Goal: Task Accomplishment & Management: Use online tool/utility

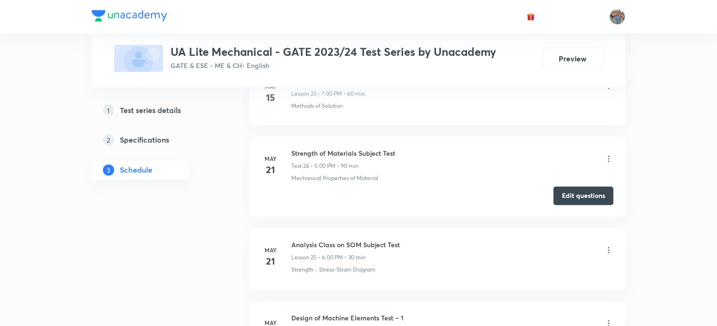
scroll to position [3256, 0]
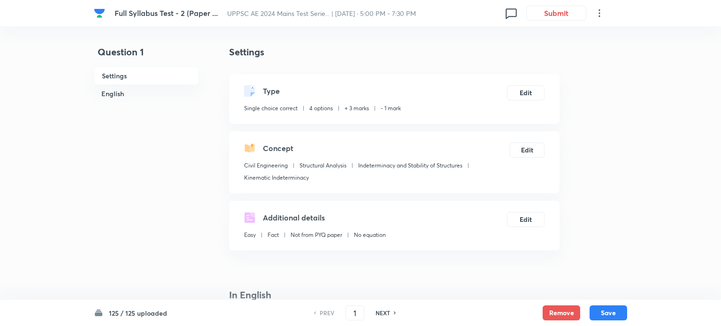
checkbox input "true"
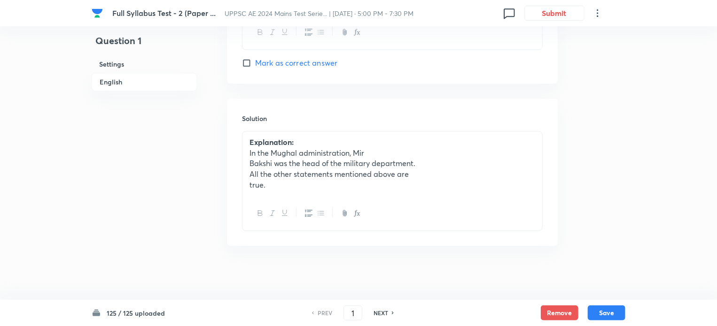
scroll to position [967, 0]
click at [392, 313] on icon at bounding box center [393, 313] width 3 height 5
type input "2"
checkbox input "false"
checkbox input "true"
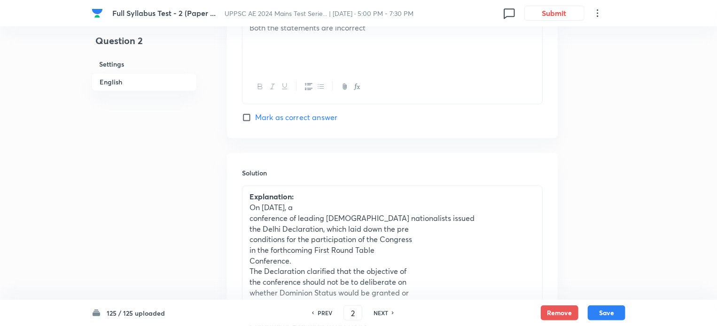
click at [392, 313] on icon at bounding box center [393, 313] width 3 height 5
type input "3"
checkbox input "false"
checkbox input "true"
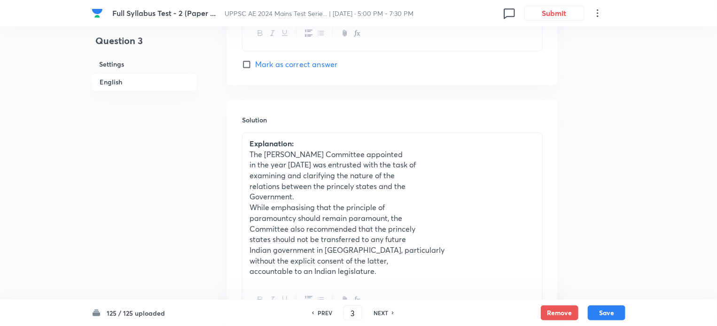
click at [392, 313] on icon at bounding box center [393, 313] width 3 height 5
type input "4"
checkbox input "false"
checkbox input "true"
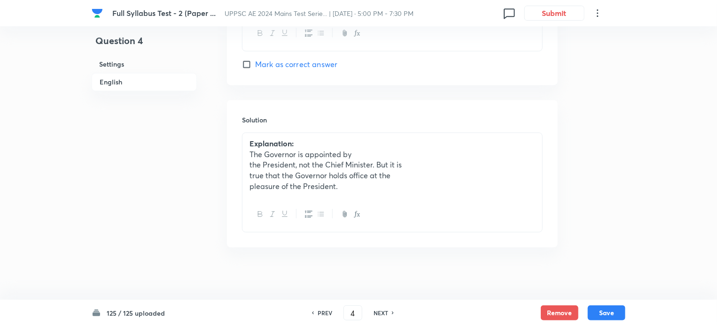
click at [392, 313] on icon at bounding box center [393, 313] width 3 height 5
type input "5"
checkbox input "false"
checkbox input "true"
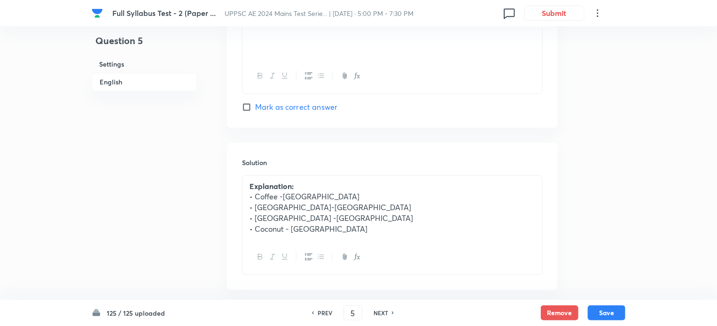
click at [392, 313] on icon at bounding box center [393, 313] width 3 height 5
type input "6"
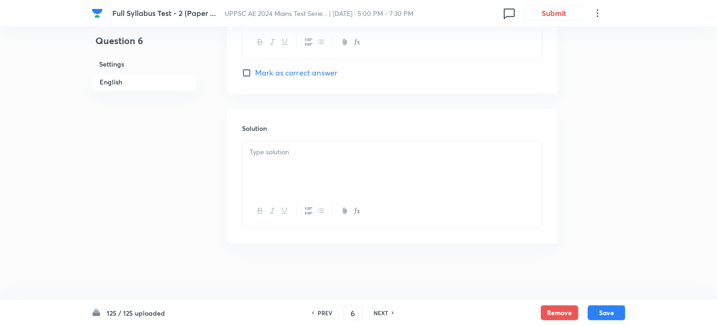
checkbox input "true"
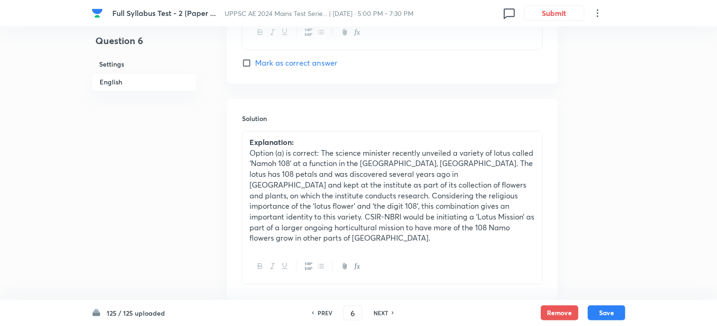
click at [392, 313] on icon at bounding box center [393, 313] width 3 height 5
type input "7"
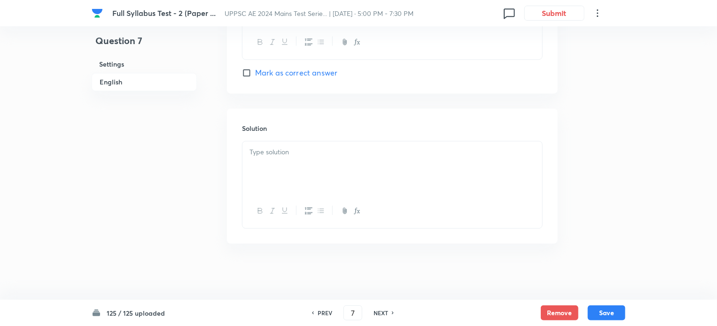
checkbox input "true"
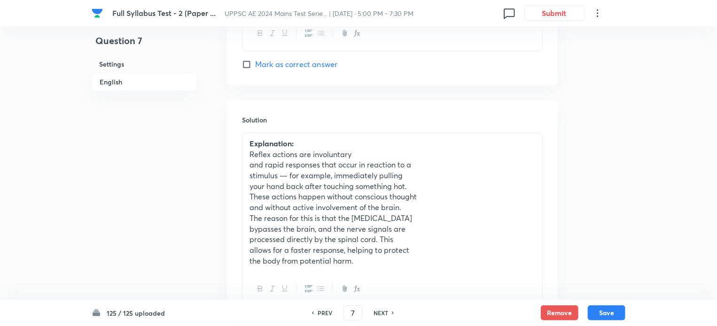
click at [392, 313] on icon at bounding box center [393, 313] width 3 height 5
type input "8"
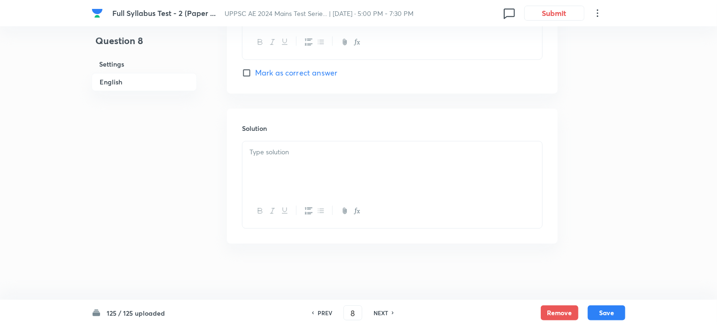
checkbox input "false"
checkbox input "true"
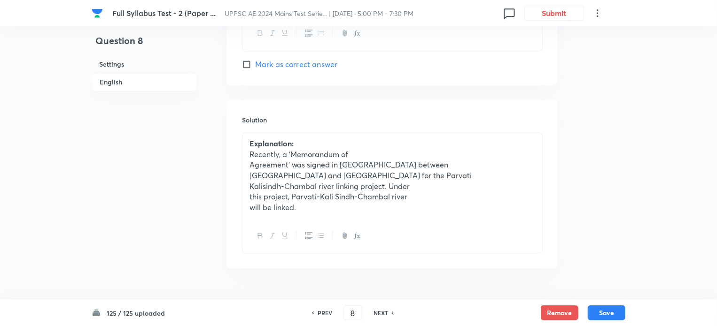
click at [392, 313] on icon at bounding box center [393, 313] width 3 height 5
type input "9"
checkbox input "false"
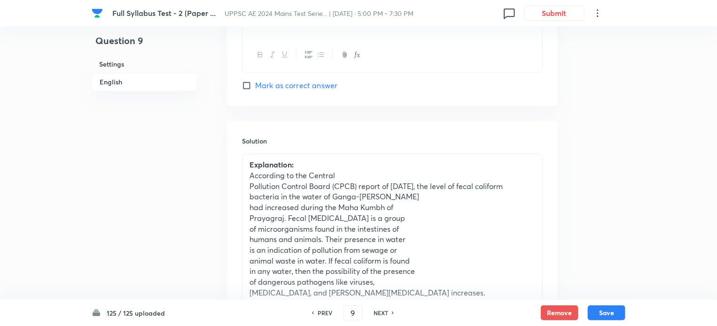
checkbox input "true"
click at [392, 313] on icon at bounding box center [393, 313] width 3 height 5
type input "10"
checkbox input "false"
checkbox input "true"
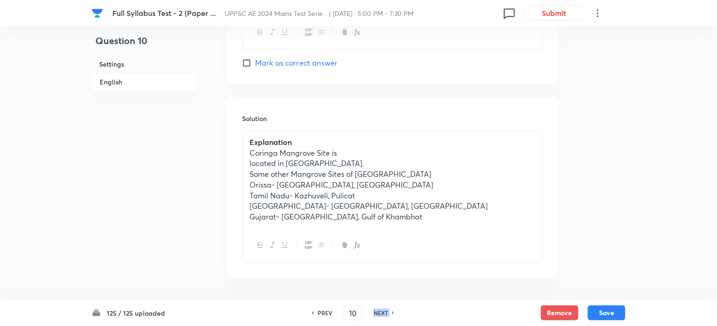
click at [392, 313] on icon at bounding box center [393, 313] width 3 height 5
type input "11"
checkbox input "false"
checkbox input "true"
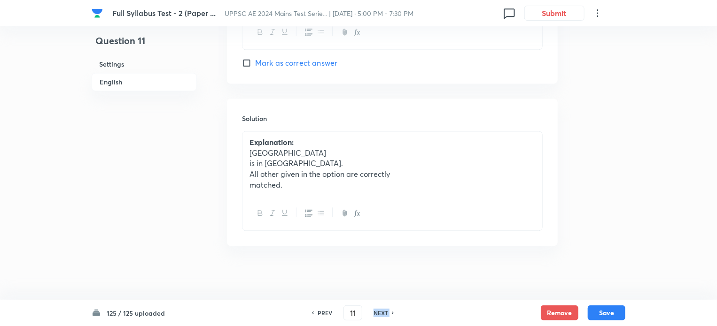
click at [392, 313] on icon at bounding box center [393, 313] width 3 height 5
type input "12"
checkbox input "true"
checkbox input "false"
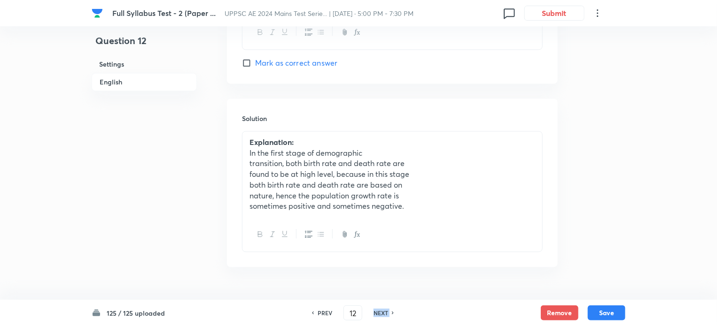
click at [392, 313] on icon at bounding box center [393, 313] width 3 height 5
type input "13"
checkbox input "false"
checkbox input "true"
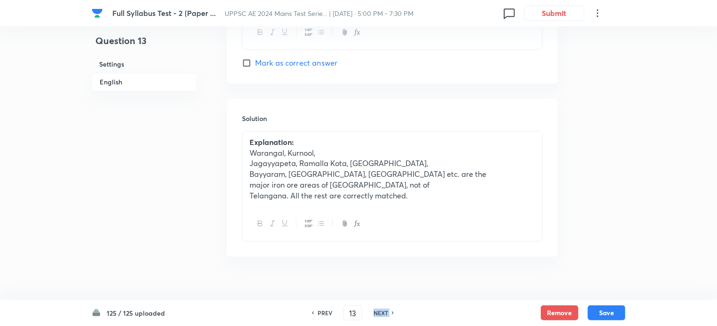
click at [392, 313] on icon at bounding box center [393, 313] width 3 height 5
type input "14"
checkbox input "false"
checkbox input "true"
click at [392, 313] on icon at bounding box center [393, 313] width 3 height 5
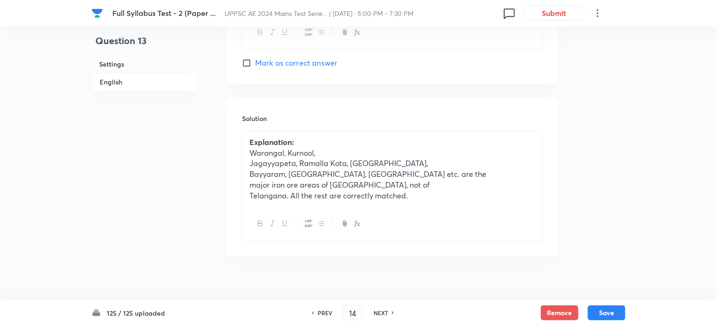
type input "15"
checkbox input "false"
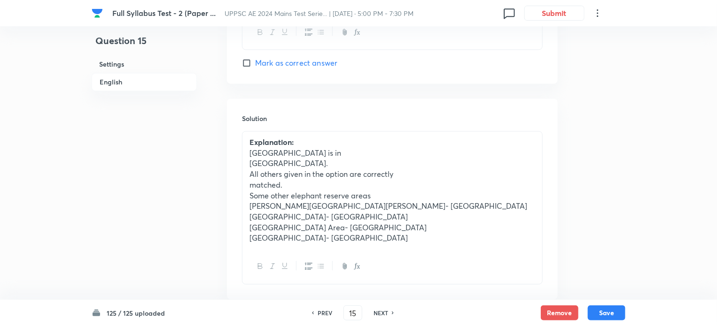
checkbox input "true"
click at [392, 313] on icon at bounding box center [393, 313] width 3 height 5
type input "16"
checkbox input "false"
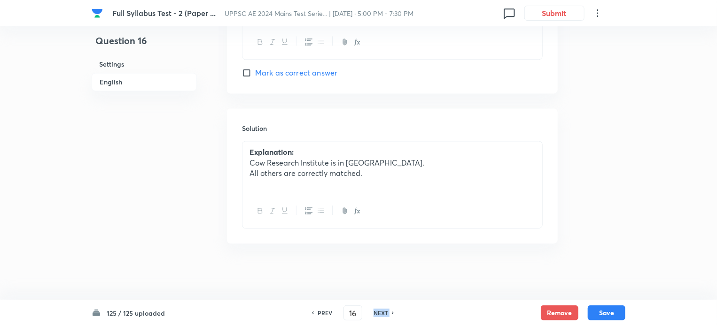
checkbox input "true"
click at [392, 313] on icon at bounding box center [393, 313] width 3 height 5
type input "17"
checkbox input "false"
checkbox input "true"
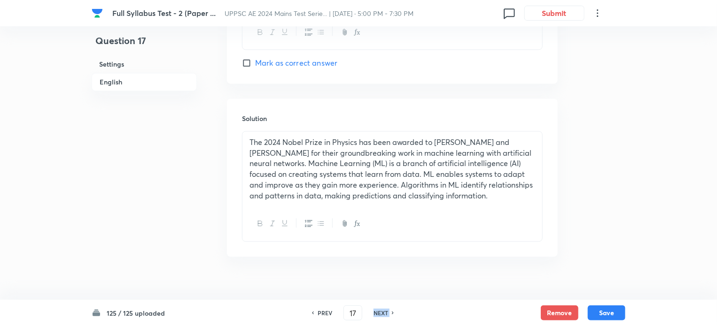
click at [392, 313] on icon at bounding box center [393, 313] width 3 height 5
type input "18"
checkbox input "true"
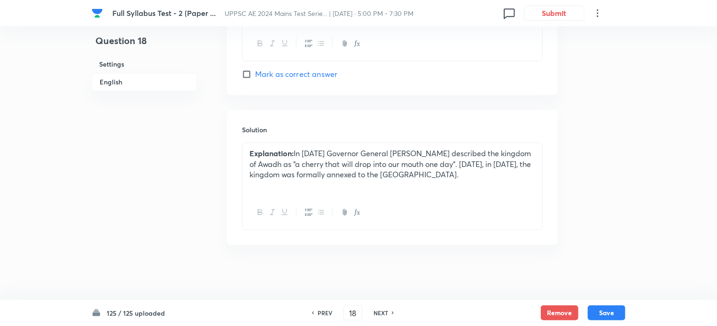
click at [392, 313] on icon at bounding box center [393, 313] width 3 height 5
type input "19"
checkbox input "true"
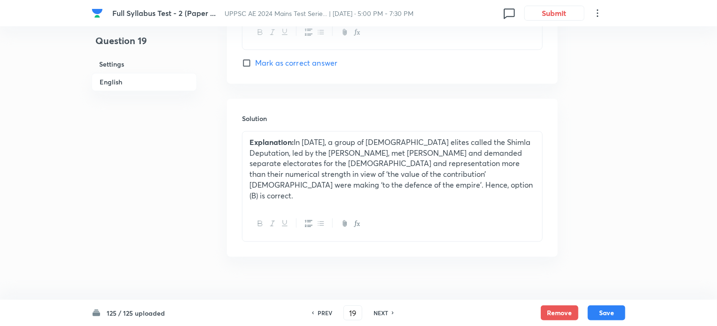
click at [392, 313] on icon at bounding box center [393, 313] width 3 height 5
type input "20"
checkbox input "false"
checkbox input "true"
click at [392, 313] on icon at bounding box center [393, 313] width 3 height 5
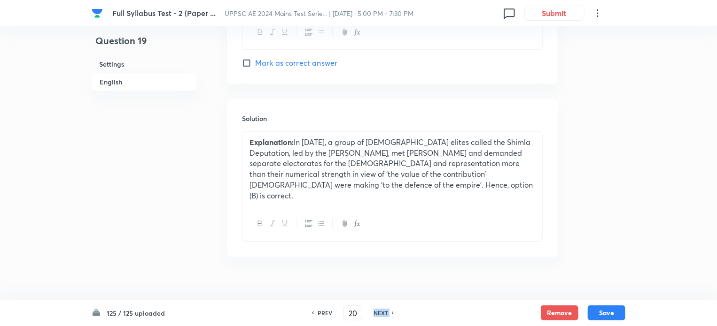
type input "21"
checkbox input "false"
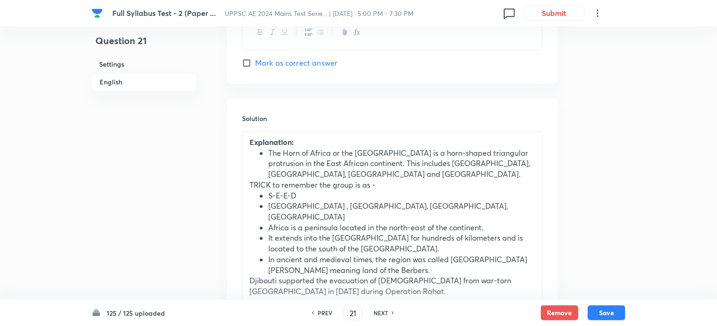
checkbox input "true"
click at [392, 313] on icon at bounding box center [393, 313] width 3 height 5
type input "22"
checkbox input "false"
checkbox input "true"
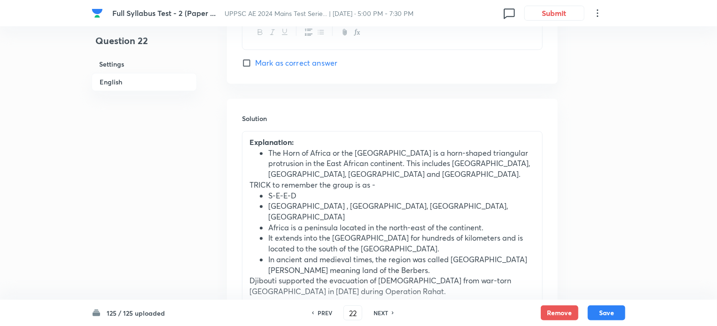
click at [392, 313] on icon at bounding box center [393, 313] width 3 height 5
type input "23"
checkbox input "false"
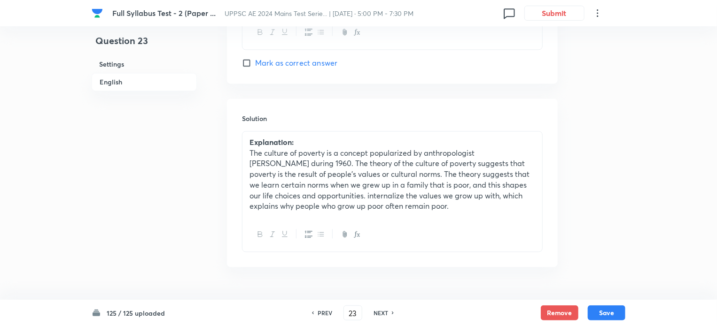
checkbox input "true"
click at [392, 313] on icon at bounding box center [393, 313] width 3 height 5
type input "24"
checkbox input "false"
checkbox input "true"
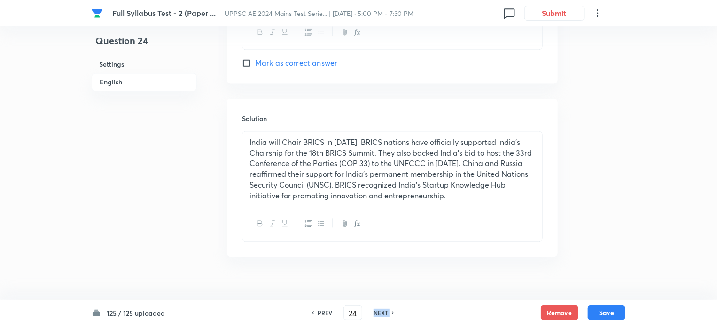
click at [392, 313] on icon at bounding box center [393, 313] width 3 height 5
type input "25"
checkbox input "false"
checkbox input "true"
click at [392, 313] on icon at bounding box center [393, 313] width 3 height 5
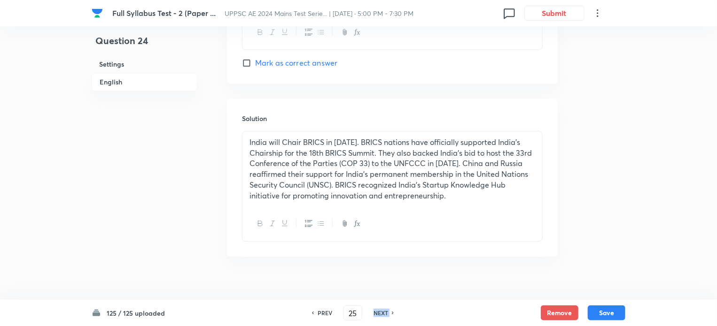
type input "26"
checkbox input "false"
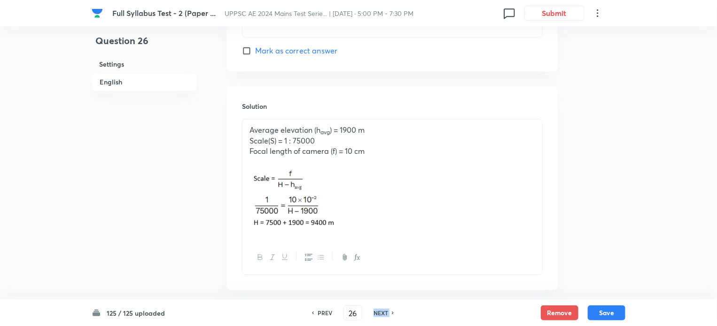
checkbox input "true"
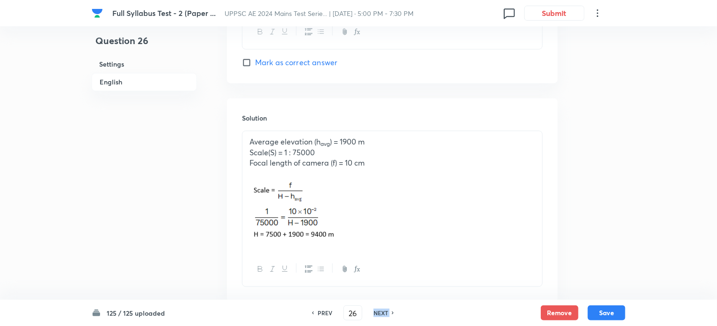
click at [392, 313] on icon at bounding box center [393, 313] width 3 height 5
type input "27"
checkbox input "true"
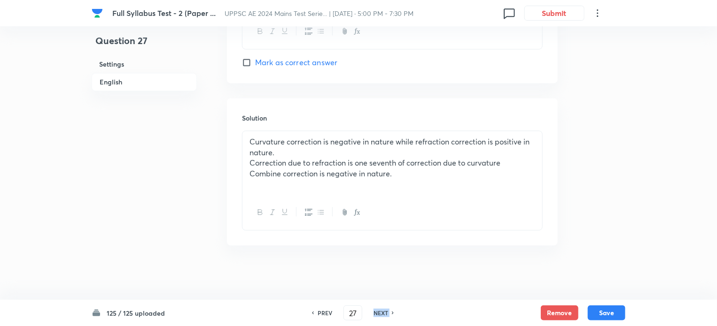
click at [392, 313] on icon at bounding box center [393, 313] width 3 height 5
type input "28"
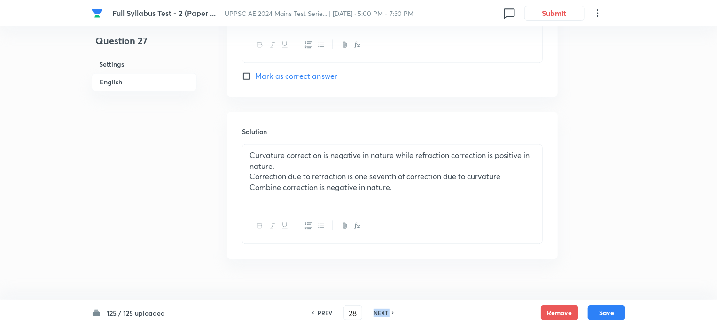
checkbox input "false"
checkbox input "true"
click at [392, 313] on icon at bounding box center [393, 313] width 3 height 5
type input "29"
checkbox input "false"
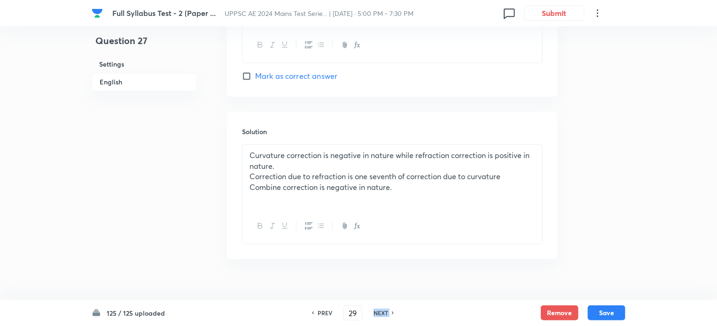
checkbox input "true"
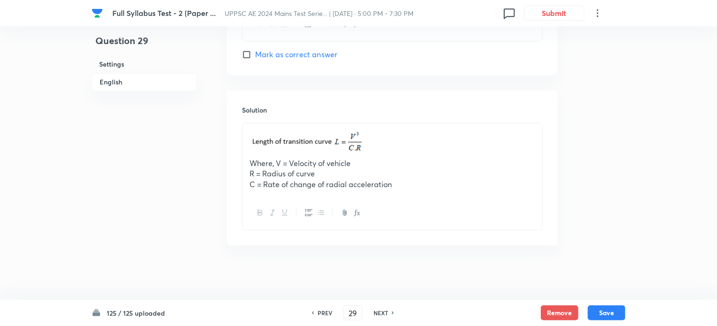
click at [392, 313] on icon at bounding box center [393, 313] width 3 height 5
type input "30"
checkbox input "false"
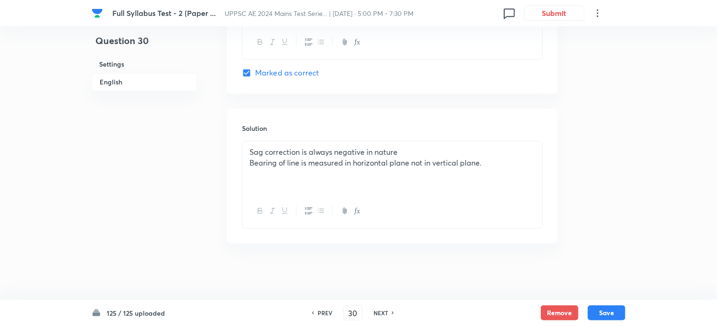
scroll to position [943, 0]
checkbox input "true"
click at [392, 313] on icon at bounding box center [393, 313] width 3 height 5
type input "31"
checkbox input "true"
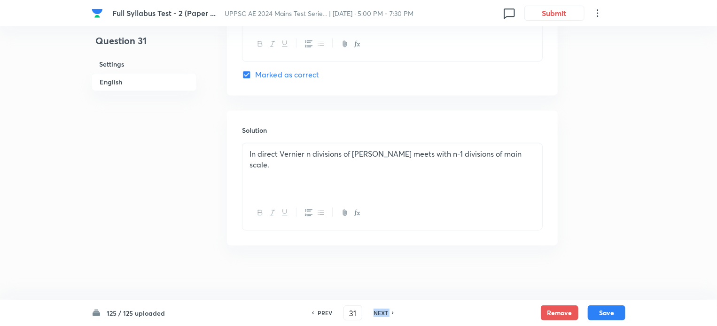
click at [392, 313] on icon at bounding box center [393, 313] width 3 height 5
type input "32"
checkbox input "false"
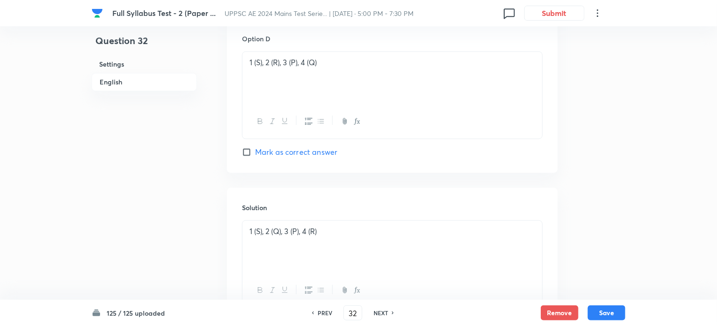
click at [392, 313] on icon at bounding box center [393, 313] width 3 height 5
checkbox input "false"
type input "33"
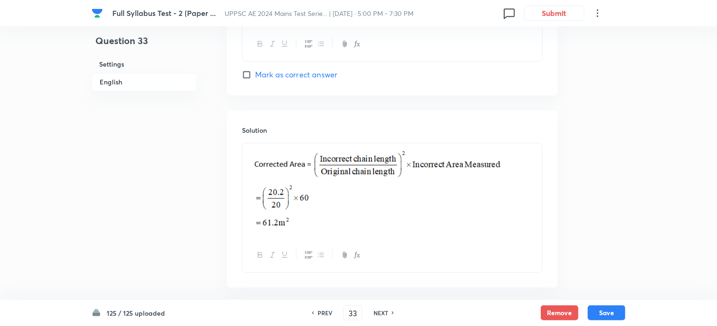
scroll to position [967, 0]
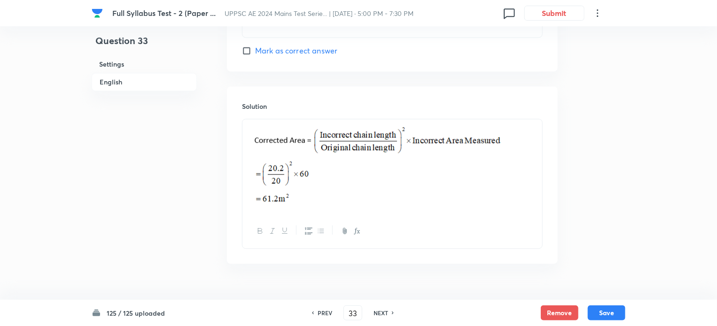
click at [317, 313] on h6 "PREV" at bounding box center [324, 313] width 15 height 8
checkbox input "false"
type input "32"
checkbox input "true"
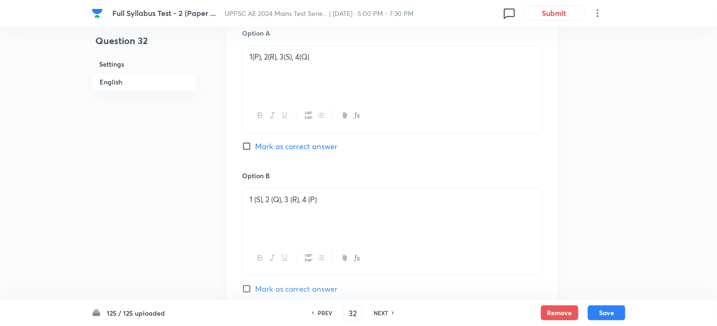
scroll to position [270, 0]
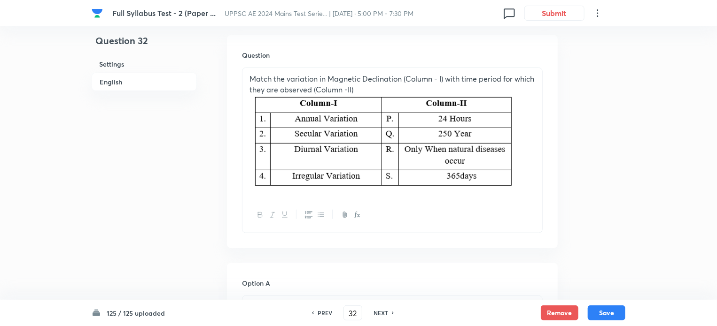
click at [385, 315] on h6 "NEXT" at bounding box center [380, 313] width 15 height 8
type input "33"
checkbox input "false"
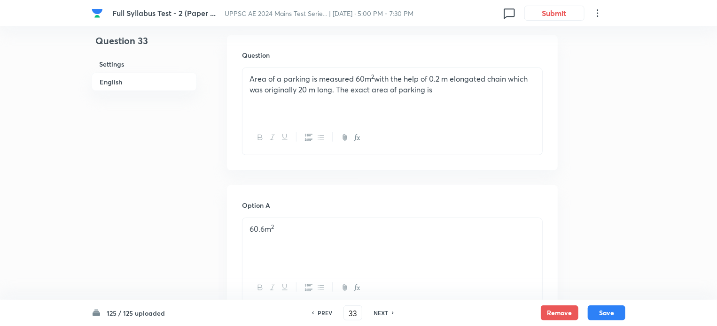
checkbox input "true"
click at [385, 315] on h6 "NEXT" at bounding box center [380, 313] width 15 height 8
type input "34"
checkbox input "false"
checkbox input "true"
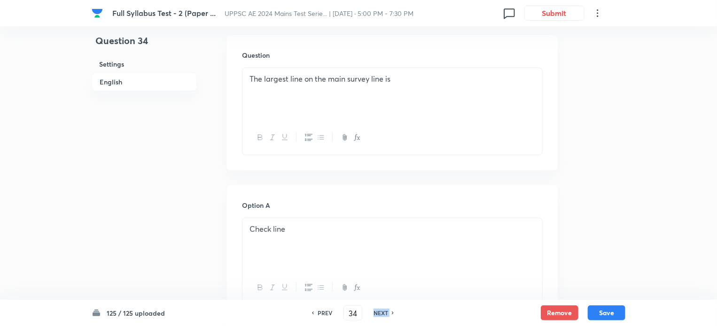
click at [385, 315] on h6 "NEXT" at bounding box center [380, 313] width 15 height 8
type input "35"
checkbox input "false"
checkbox input "true"
click at [385, 315] on h6 "NEXT" at bounding box center [380, 313] width 15 height 8
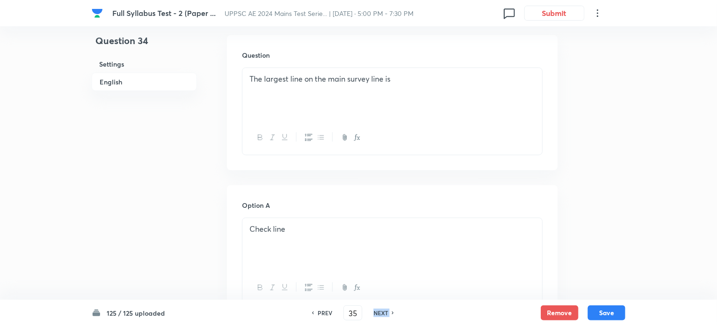
type input "36"
checkbox input "false"
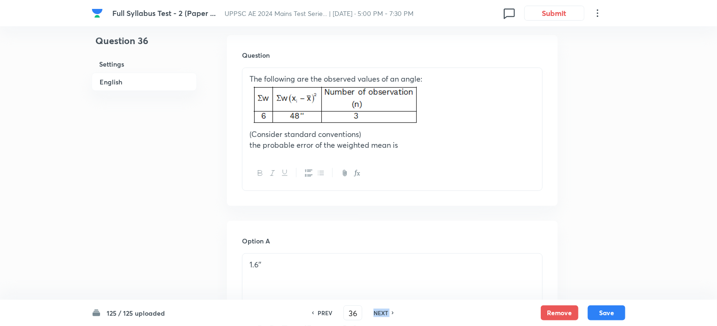
checkbox input "true"
click at [385, 315] on h6 "NEXT" at bounding box center [380, 313] width 15 height 8
type input "37"
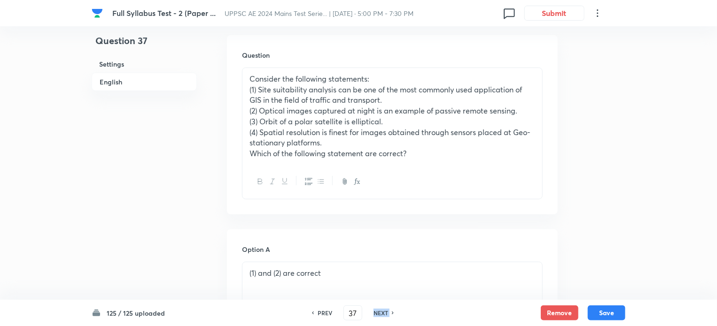
checkbox input "true"
click at [385, 315] on h6 "NEXT" at bounding box center [380, 313] width 15 height 8
type input "38"
checkbox input "false"
checkbox input "true"
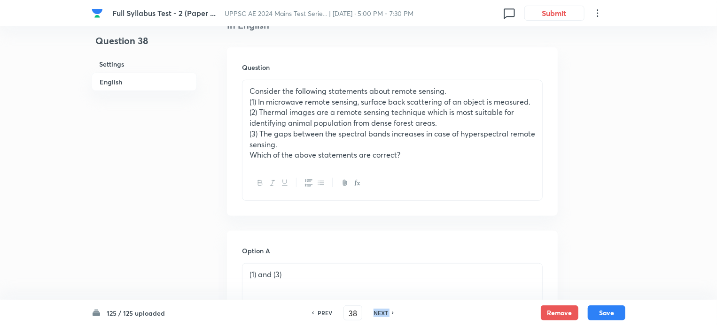
click at [385, 315] on h6 "NEXT" at bounding box center [380, 313] width 15 height 8
type input "39"
checkbox input "false"
checkbox input "true"
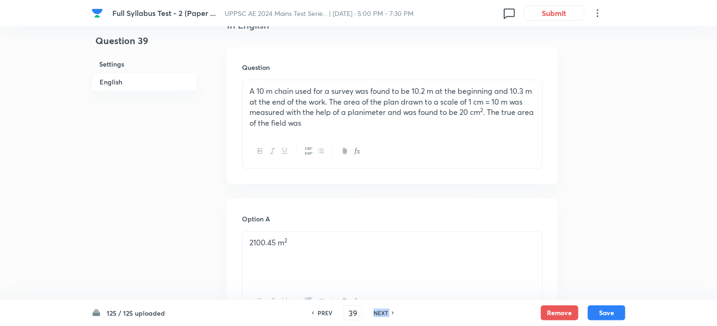
click at [385, 315] on h6 "NEXT" at bounding box center [380, 313] width 15 height 8
type input "40"
checkbox input "false"
checkbox input "true"
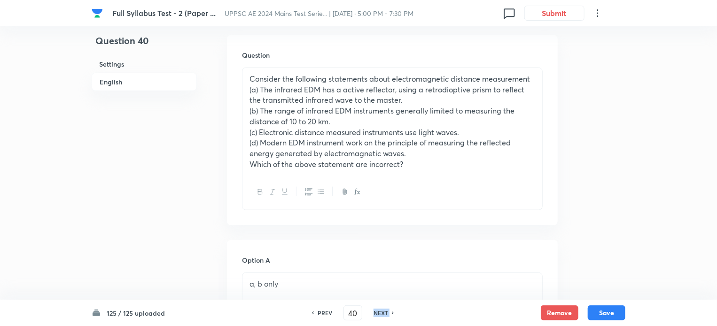
click at [385, 315] on h6 "NEXT" at bounding box center [380, 313] width 15 height 8
type input "41"
checkbox input "false"
checkbox input "true"
click at [385, 315] on h6 "NEXT" at bounding box center [380, 313] width 15 height 8
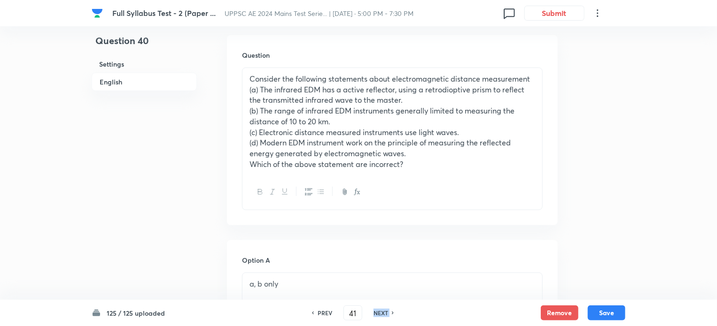
type input "42"
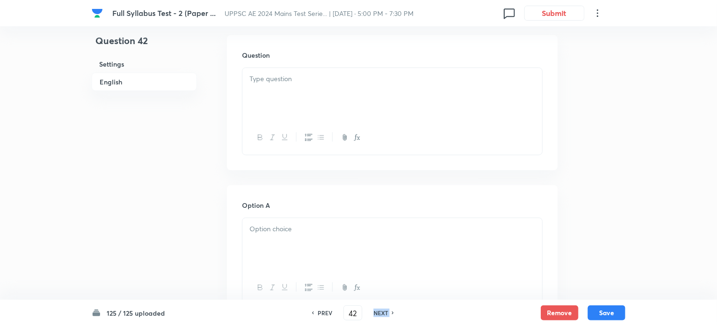
checkbox input "false"
checkbox input "true"
click at [385, 315] on h6 "NEXT" at bounding box center [380, 313] width 15 height 8
type input "43"
checkbox input "true"
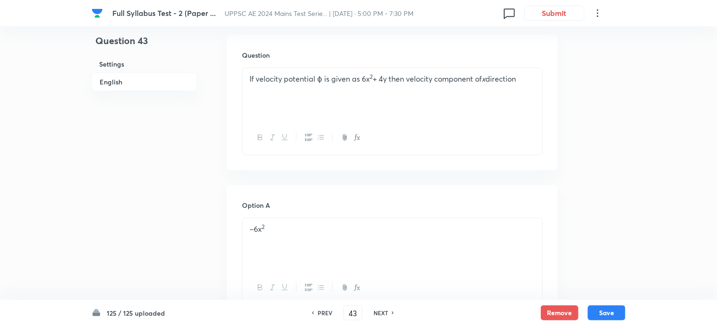
click at [385, 315] on h6 "NEXT" at bounding box center [380, 313] width 15 height 8
type input "44"
checkbox input "false"
checkbox input "true"
click at [385, 315] on h6 "NEXT" at bounding box center [380, 313] width 15 height 8
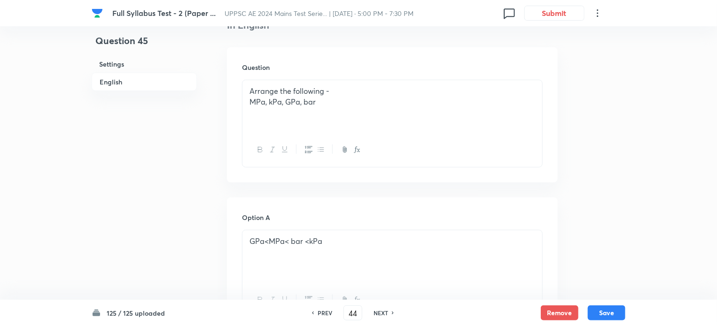
type input "45"
checkbox input "false"
checkbox input "true"
click at [385, 315] on h6 "NEXT" at bounding box center [380, 313] width 15 height 8
type input "46"
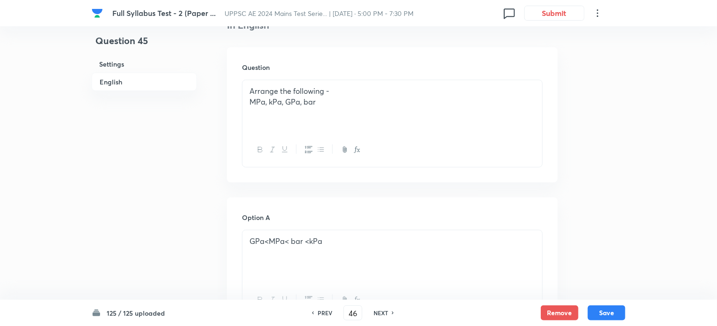
checkbox input "false"
checkbox input "true"
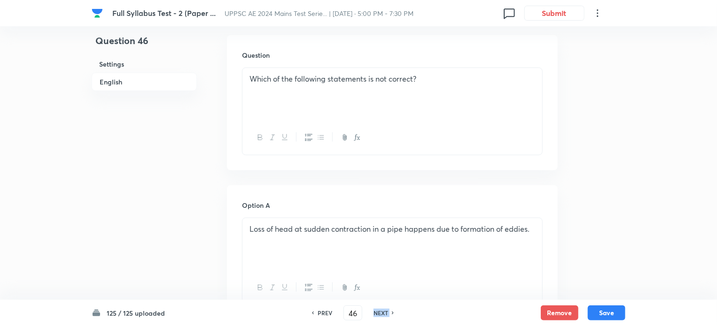
click at [385, 315] on h6 "NEXT" at bounding box center [380, 313] width 15 height 8
type input "47"
checkbox input "false"
checkbox input "true"
click at [385, 315] on h6 "NEXT" at bounding box center [380, 313] width 15 height 8
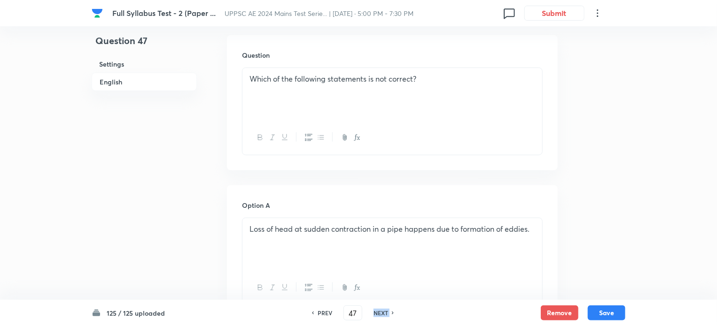
type input "48"
checkbox input "true"
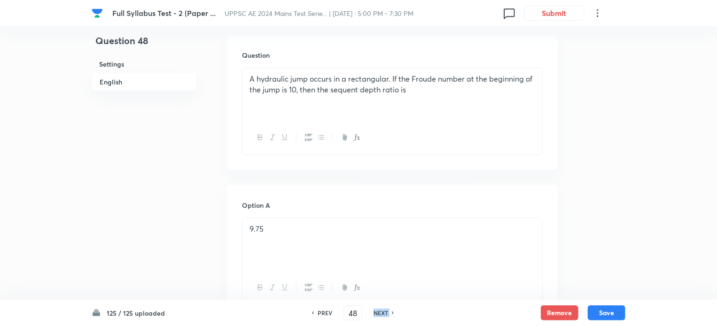
click at [385, 315] on h6 "NEXT" at bounding box center [380, 313] width 15 height 8
type input "49"
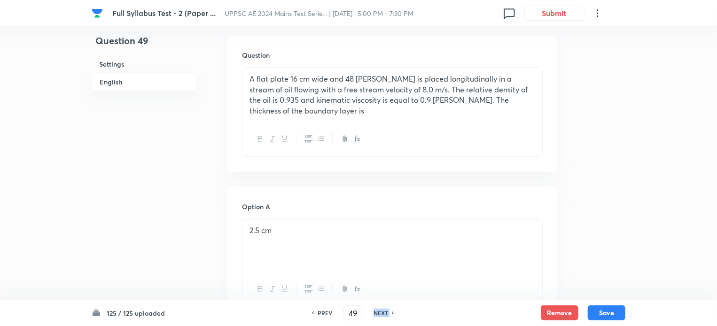
click at [385, 315] on h6 "NEXT" at bounding box center [380, 313] width 15 height 8
checkbox input "false"
type input "50"
checkbox input "true"
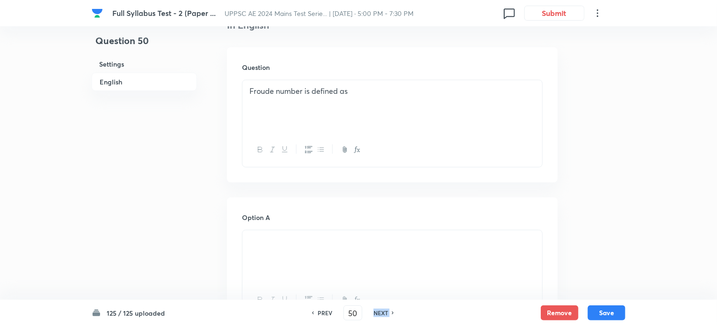
click at [385, 315] on h6 "NEXT" at bounding box center [380, 313] width 15 height 8
type input "51"
checkbox input "false"
checkbox input "true"
click at [385, 315] on h6 "NEXT" at bounding box center [380, 313] width 15 height 8
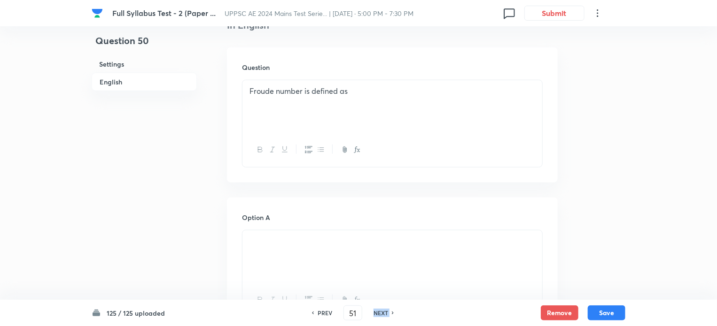
type input "52"
checkbox input "false"
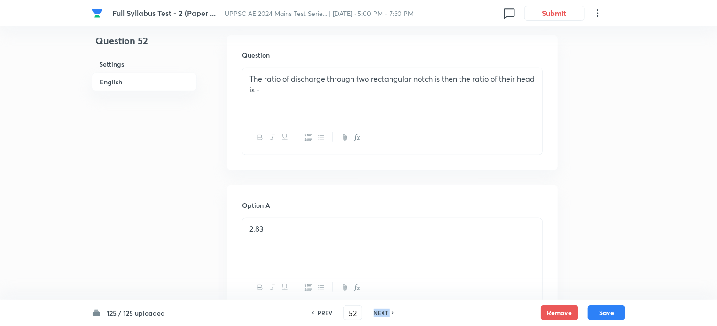
checkbox input "true"
click at [385, 315] on h6 "NEXT" at bounding box center [380, 313] width 15 height 8
type input "53"
checkbox input "true"
click at [385, 314] on h6 "NEXT" at bounding box center [380, 313] width 15 height 8
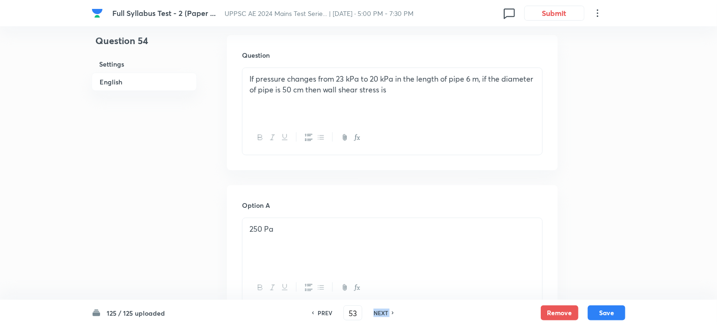
type input "54"
checkbox input "false"
checkbox input "true"
click at [385, 314] on h6 "NEXT" at bounding box center [380, 313] width 15 height 8
type input "55"
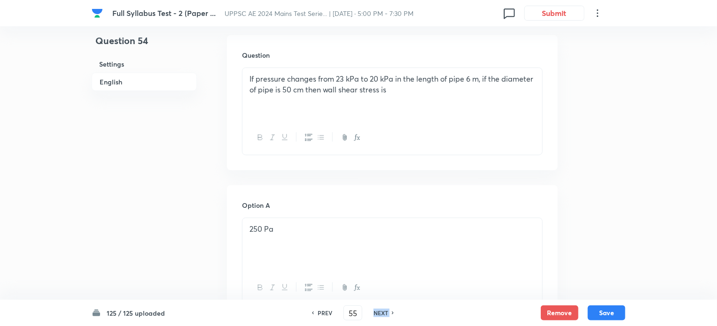
checkbox input "false"
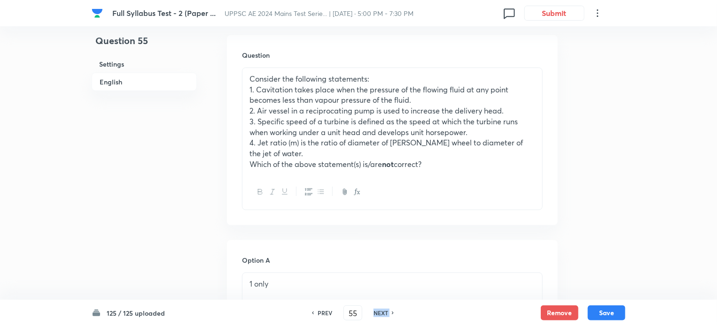
click at [385, 314] on h6 "NEXT" at bounding box center [380, 313] width 15 height 8
checkbox input "false"
type input "56"
checkbox input "true"
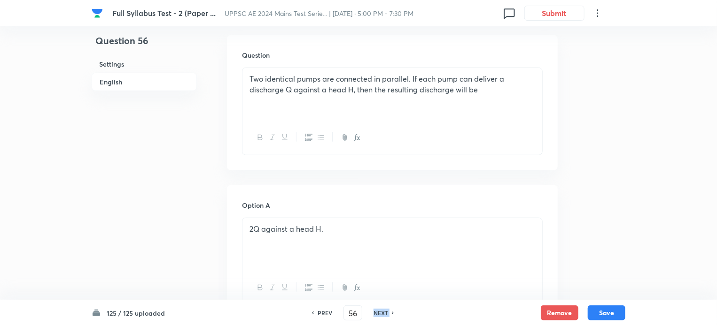
click at [385, 314] on h6 "NEXT" at bounding box center [380, 313] width 15 height 8
type input "57"
checkbox input "false"
checkbox input "true"
click at [385, 314] on h6 "NEXT" at bounding box center [380, 313] width 15 height 8
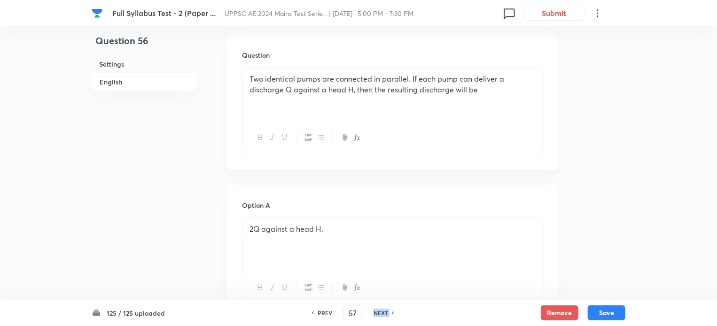
type input "58"
checkbox input "true"
checkbox input "false"
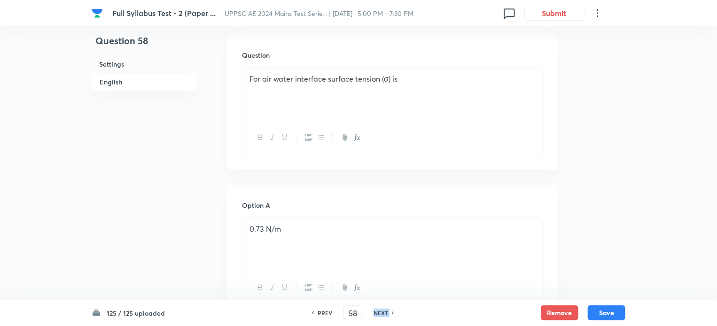
click at [385, 314] on h6 "NEXT" at bounding box center [380, 313] width 15 height 8
type input "59"
checkbox input "false"
checkbox input "true"
click at [385, 314] on h6 "NEXT" at bounding box center [380, 313] width 15 height 8
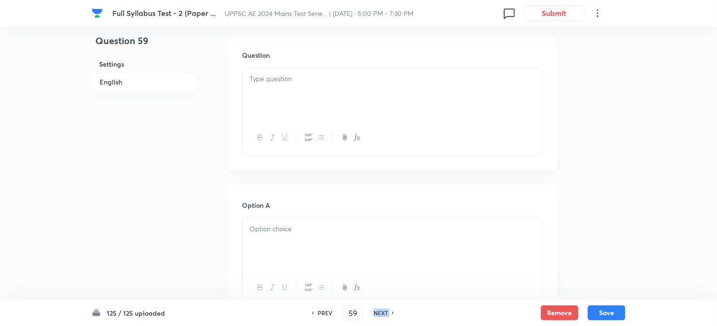
type input "60"
checkbox input "false"
checkbox input "true"
click at [385, 314] on h6 "NEXT" at bounding box center [380, 313] width 15 height 8
type input "61"
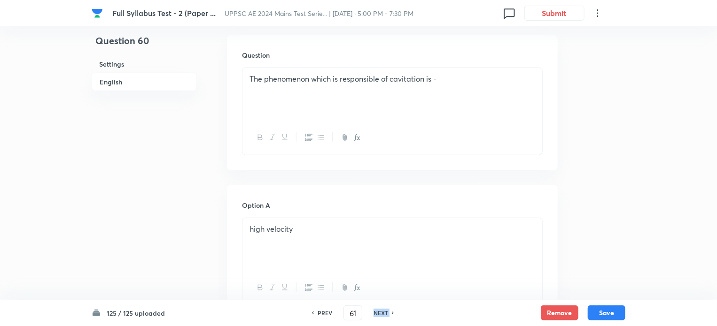
checkbox input "false"
checkbox input "true"
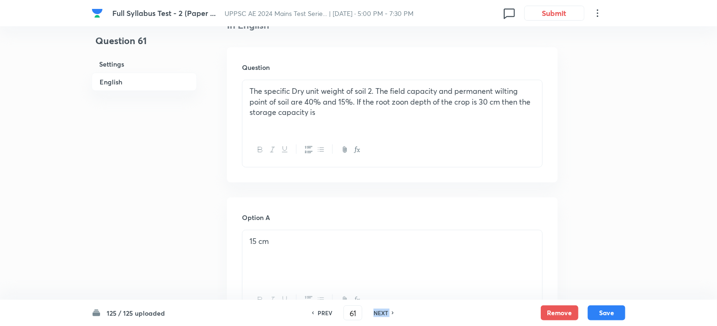
click at [385, 314] on h6 "NEXT" at bounding box center [380, 313] width 15 height 8
type input "62"
checkbox input "false"
checkbox input "true"
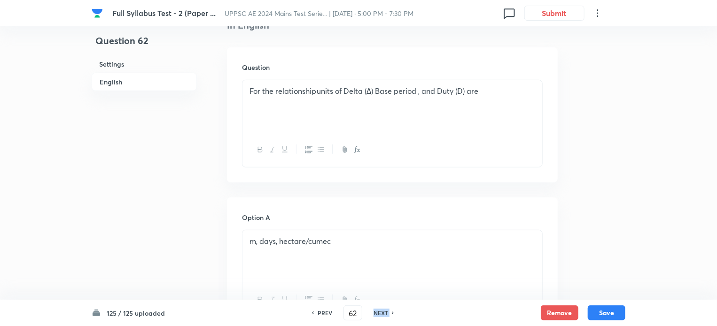
click at [385, 314] on h6 "NEXT" at bounding box center [380, 313] width 15 height 8
type input "63"
checkbox input "true"
click at [385, 314] on h6 "NEXT" at bounding box center [380, 313] width 15 height 8
type input "64"
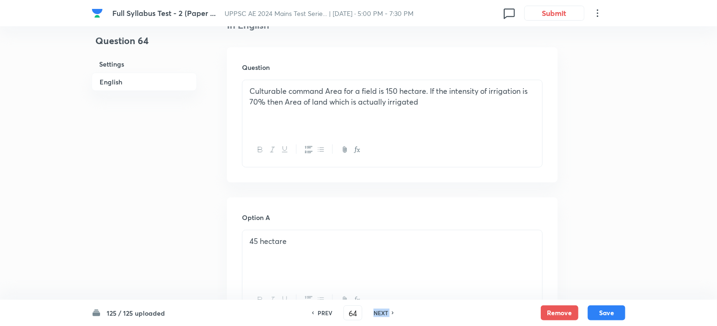
checkbox input "true"
click at [385, 314] on h6 "NEXT" at bounding box center [380, 313] width 15 height 8
type input "65"
checkbox input "false"
checkbox input "true"
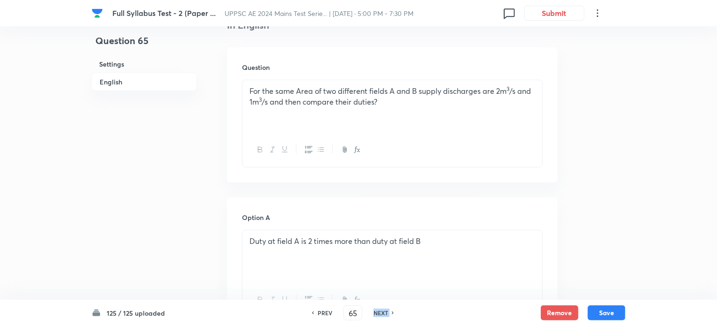
click at [385, 314] on h6 "NEXT" at bounding box center [380, 313] width 15 height 8
type input "66"
checkbox input "false"
checkbox input "true"
click at [385, 314] on h6 "NEXT" at bounding box center [380, 313] width 15 height 8
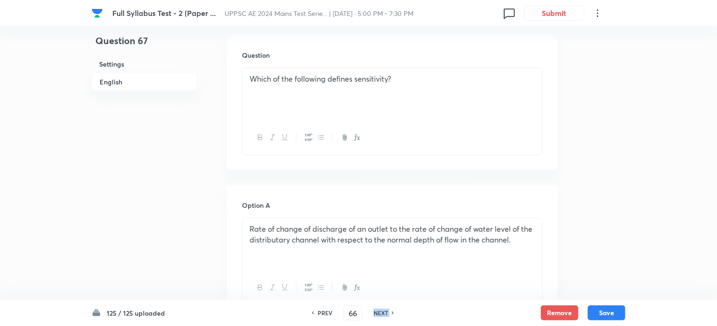
type input "67"
checkbox input "false"
checkbox input "true"
click at [385, 314] on h6 "NEXT" at bounding box center [380, 313] width 15 height 8
type input "68"
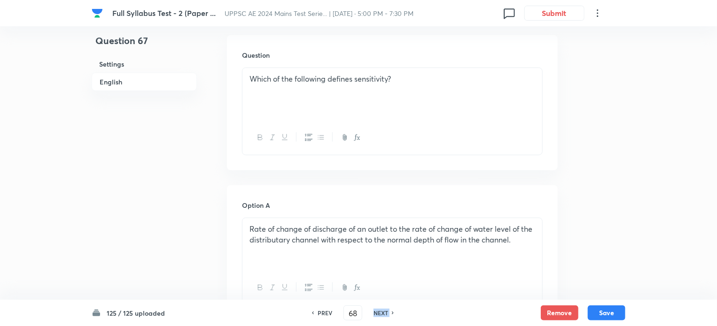
checkbox input "false"
checkbox input "true"
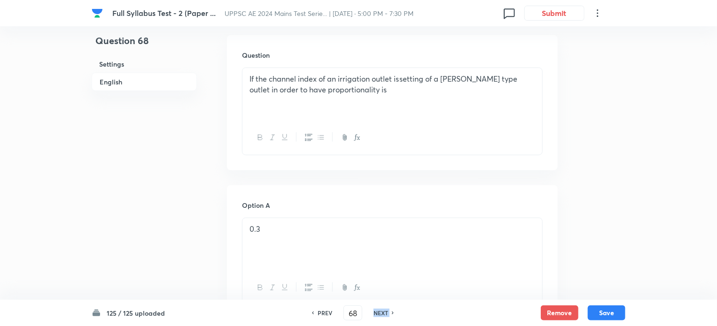
click at [385, 314] on h6 "NEXT" at bounding box center [380, 313] width 15 height 8
type input "69"
checkbox input "false"
checkbox input "true"
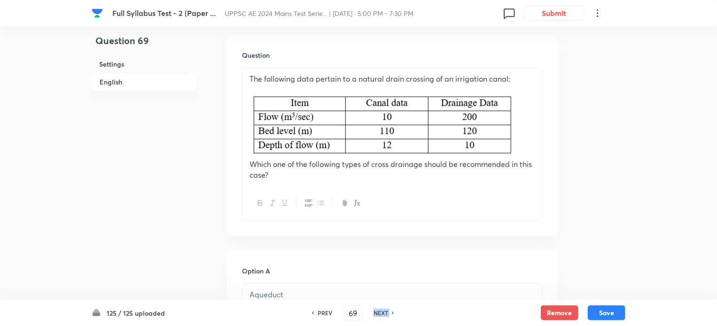
click at [385, 314] on h6 "NEXT" at bounding box center [380, 313] width 15 height 8
type input "70"
checkbox input "false"
checkbox input "true"
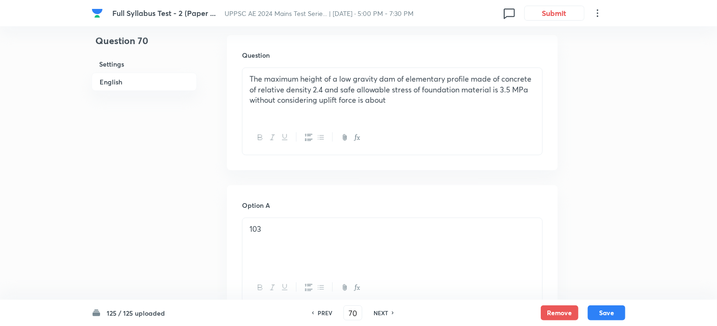
click at [393, 309] on div "NEXT" at bounding box center [382, 313] width 25 height 8
type input "71"
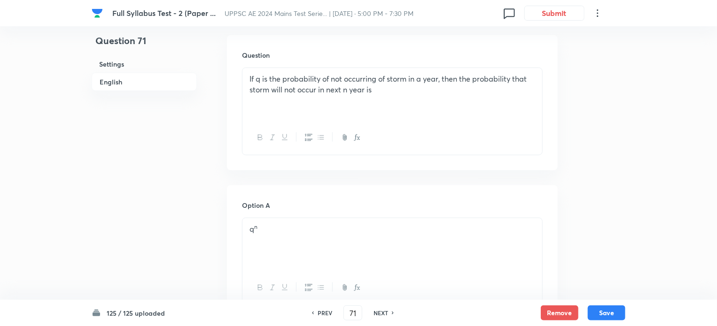
checkbox input "true"
click at [393, 309] on div "NEXT" at bounding box center [382, 313] width 25 height 8
type input "72"
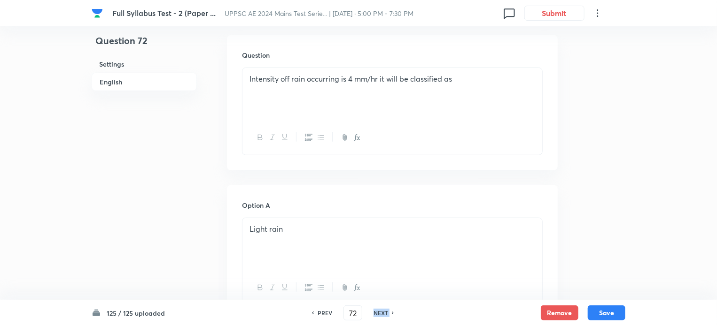
click at [393, 309] on div "NEXT" at bounding box center [382, 313] width 25 height 8
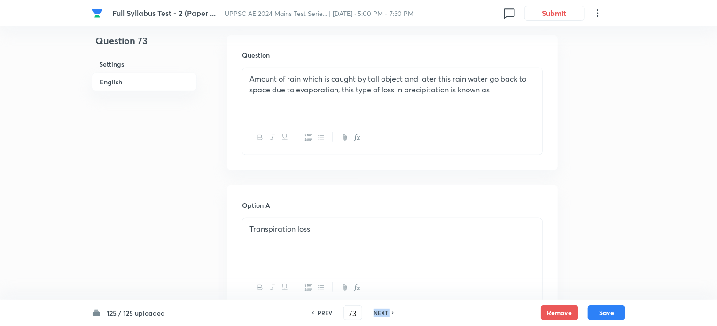
click at [393, 309] on div "NEXT" at bounding box center [382, 313] width 25 height 8
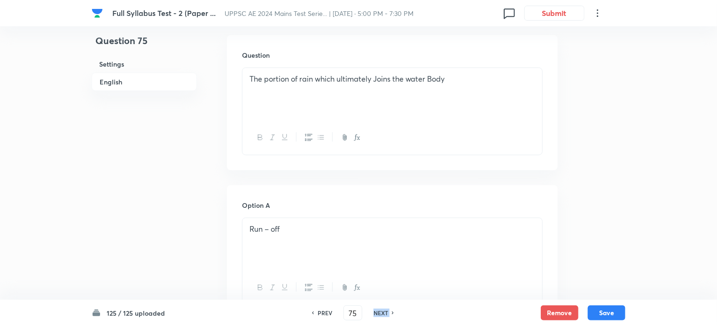
click at [393, 309] on div "NEXT" at bounding box center [382, 313] width 25 height 8
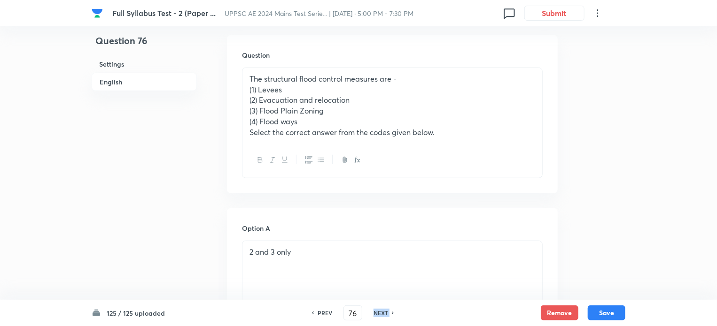
click at [393, 309] on div "NEXT" at bounding box center [382, 313] width 25 height 8
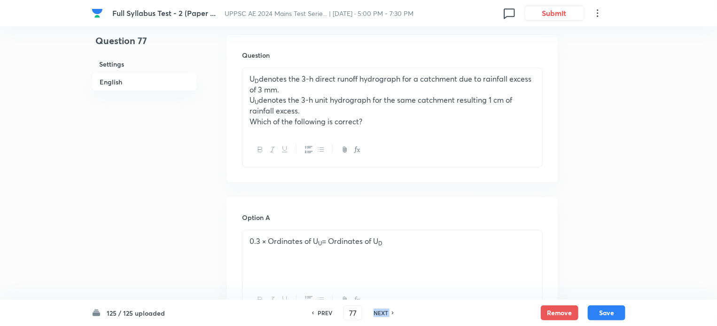
click at [393, 309] on div "NEXT" at bounding box center [382, 313] width 25 height 8
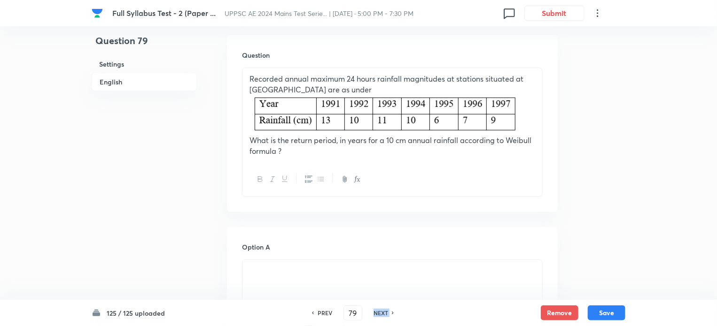
click at [393, 309] on div "NEXT" at bounding box center [382, 313] width 25 height 8
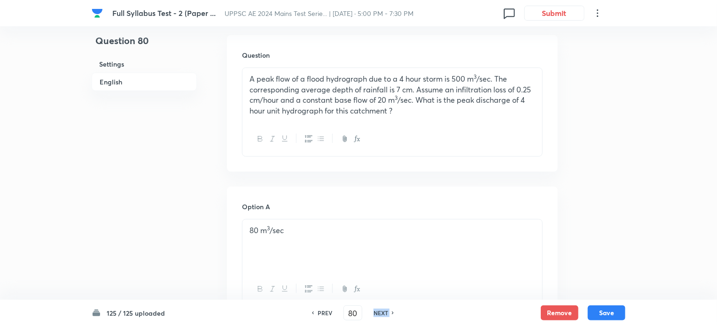
click at [393, 309] on div "NEXT" at bounding box center [382, 313] width 25 height 8
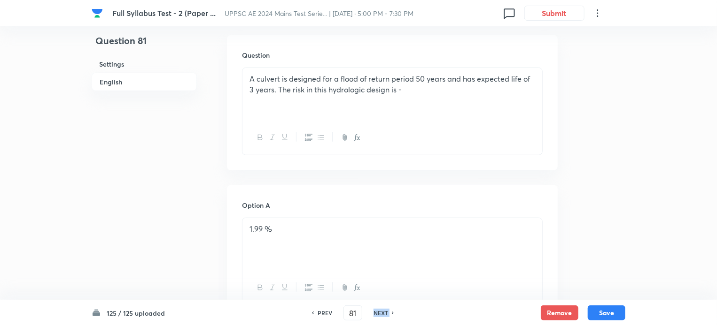
click at [393, 309] on div "NEXT" at bounding box center [382, 313] width 25 height 8
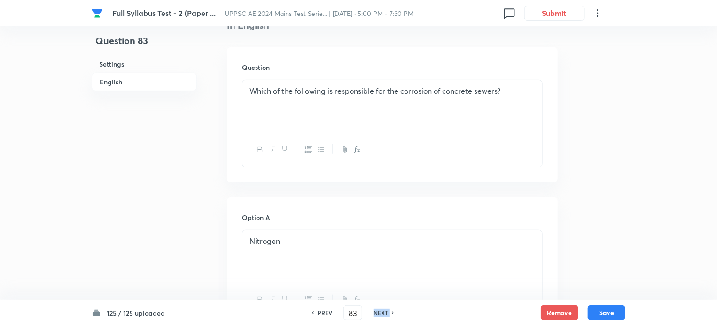
click at [393, 309] on div "NEXT" at bounding box center [382, 313] width 25 height 8
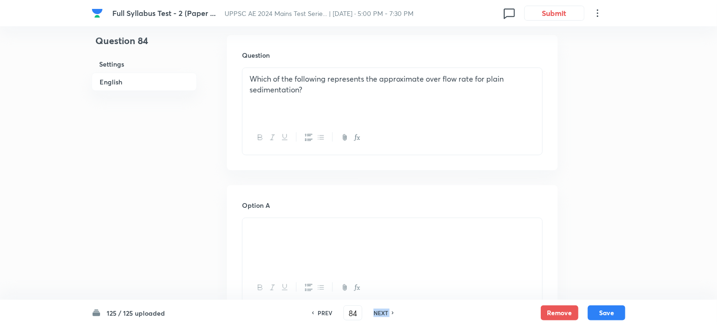
click at [393, 309] on div "NEXT" at bounding box center [382, 313] width 25 height 8
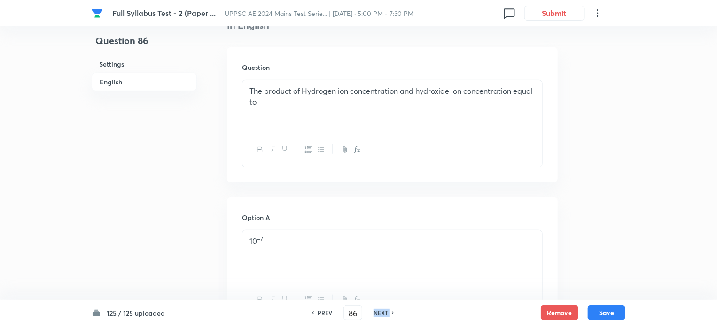
click at [393, 309] on div "NEXT" at bounding box center [382, 313] width 25 height 8
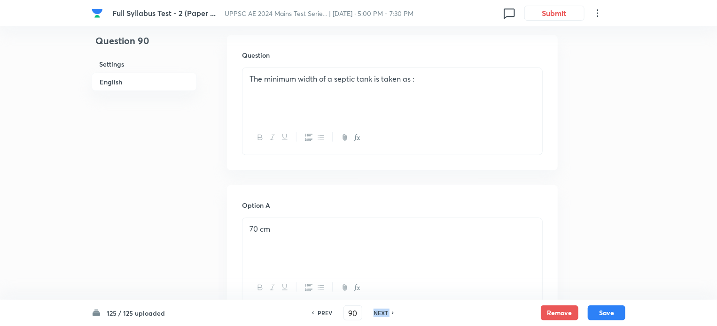
click at [393, 309] on div "NEXT" at bounding box center [382, 313] width 25 height 8
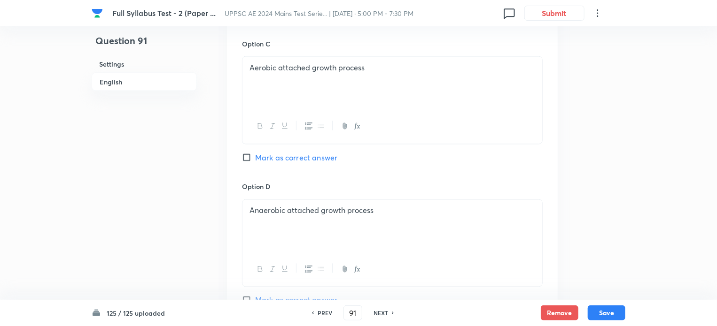
scroll to position [943, 0]
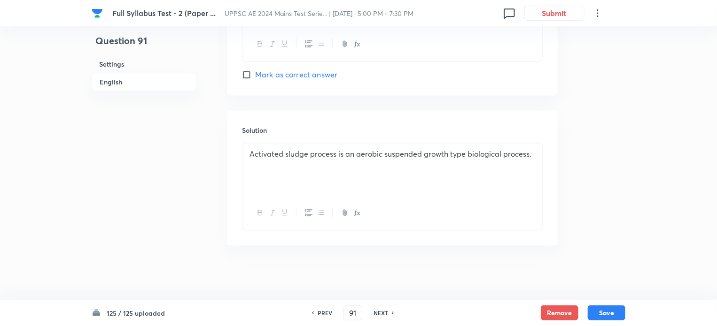
click at [393, 315] on icon at bounding box center [393, 313] width 3 height 5
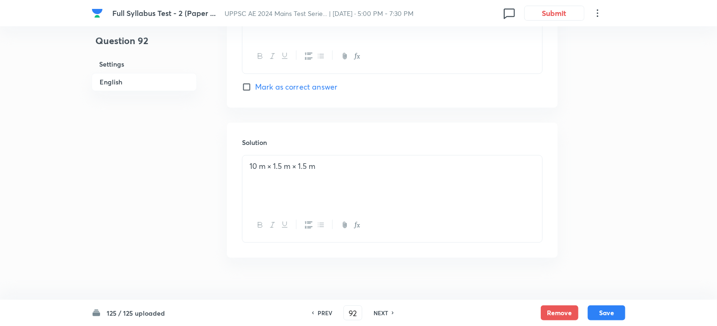
click at [393, 315] on icon at bounding box center [393, 313] width 3 height 5
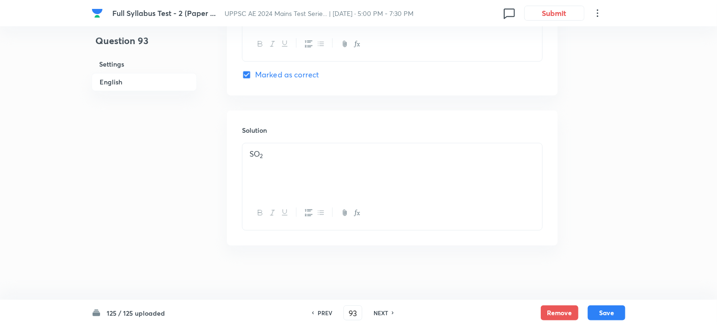
click at [393, 315] on icon at bounding box center [393, 313] width 3 height 5
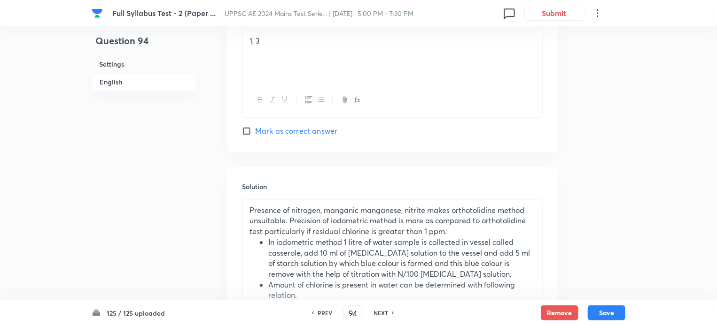
click at [393, 315] on icon at bounding box center [393, 313] width 3 height 5
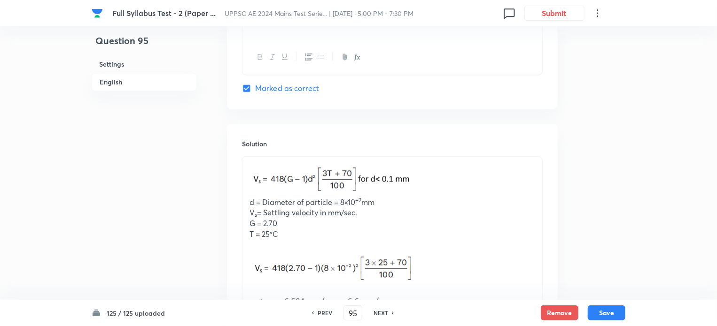
click at [393, 315] on icon at bounding box center [393, 313] width 3 height 5
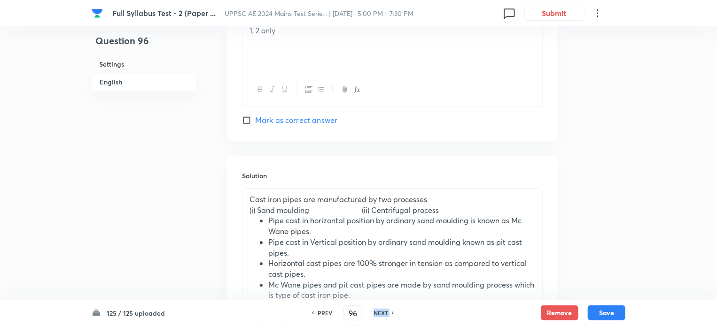
click at [393, 315] on icon at bounding box center [393, 313] width 3 height 5
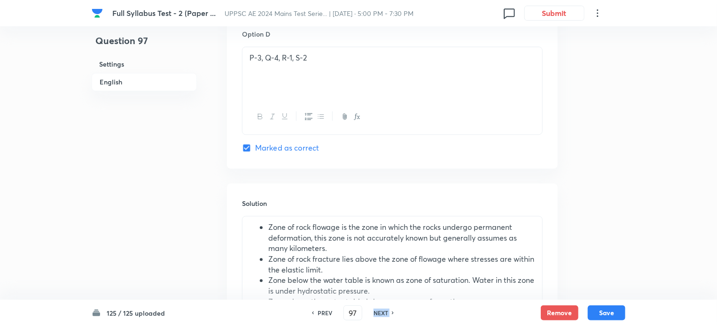
click at [393, 315] on icon at bounding box center [393, 313] width 3 height 5
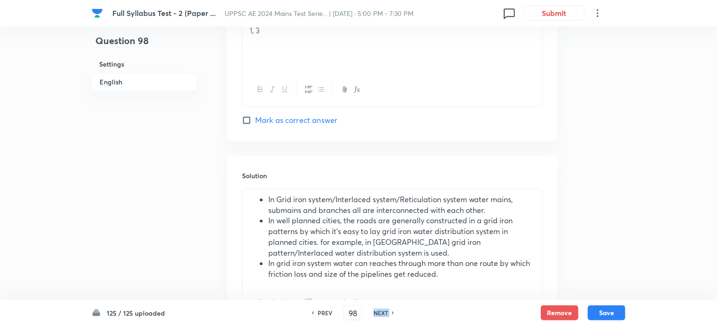
click at [393, 315] on icon at bounding box center [393, 313] width 3 height 5
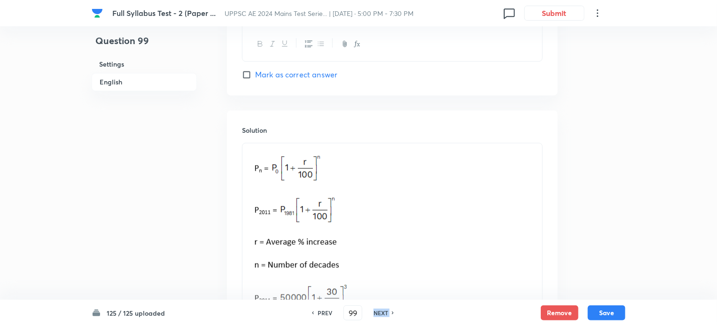
click at [393, 315] on icon at bounding box center [393, 313] width 3 height 5
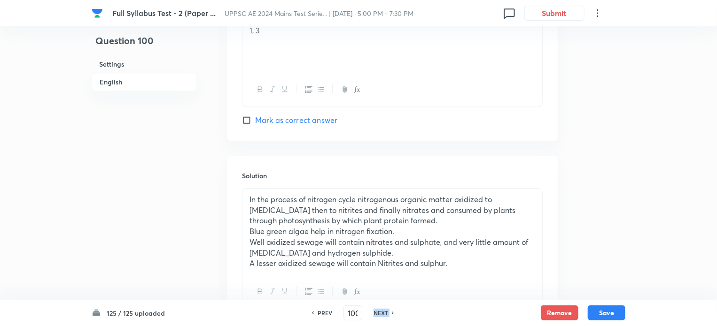
click at [393, 315] on icon at bounding box center [393, 313] width 3 height 5
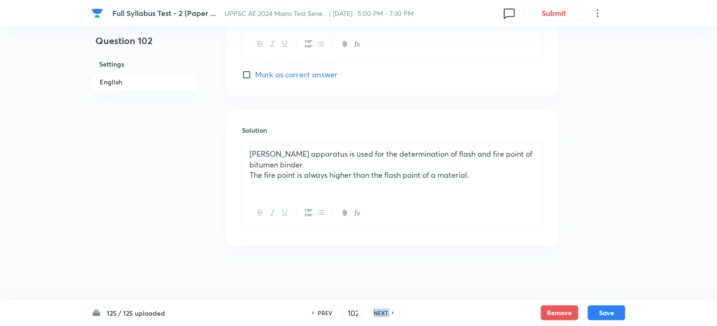
click at [393, 315] on icon at bounding box center [393, 313] width 3 height 5
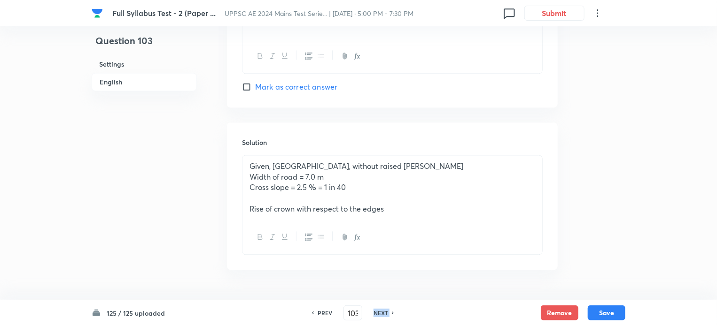
click at [393, 315] on icon at bounding box center [393, 313] width 3 height 5
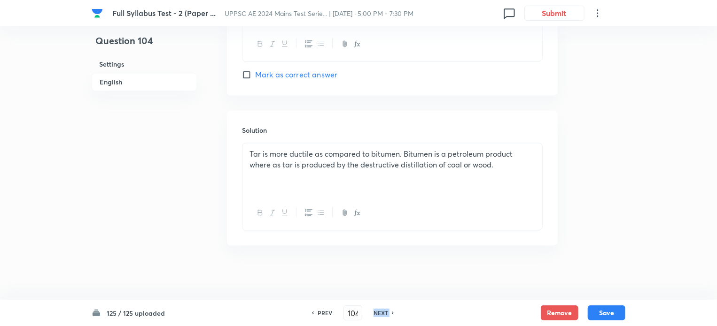
click at [393, 315] on icon at bounding box center [393, 313] width 3 height 5
click at [393, 314] on icon at bounding box center [393, 313] width 3 height 5
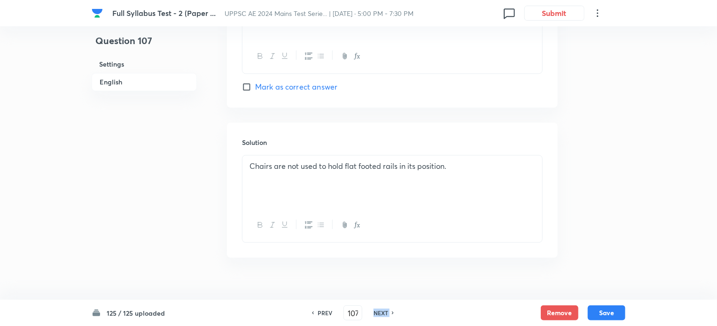
click at [393, 314] on icon at bounding box center [393, 313] width 3 height 5
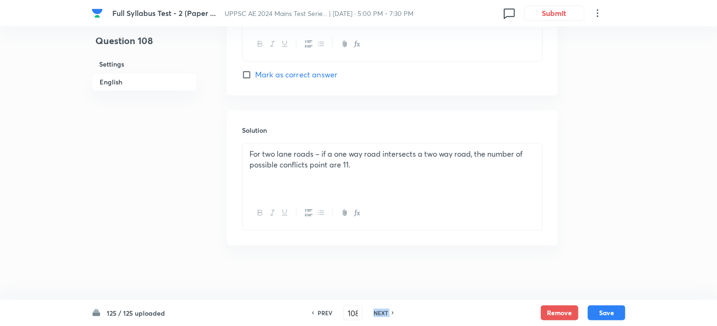
click at [393, 314] on icon at bounding box center [393, 313] width 3 height 5
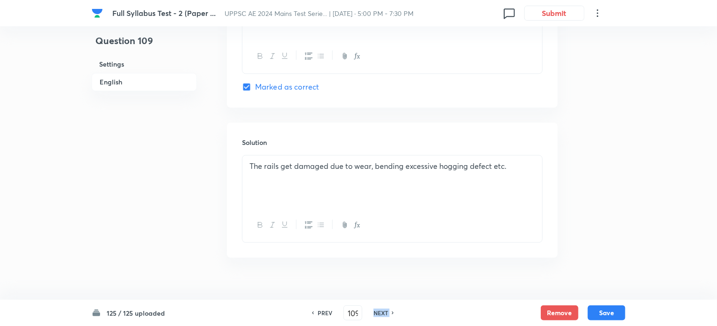
click at [393, 314] on icon at bounding box center [393, 313] width 3 height 5
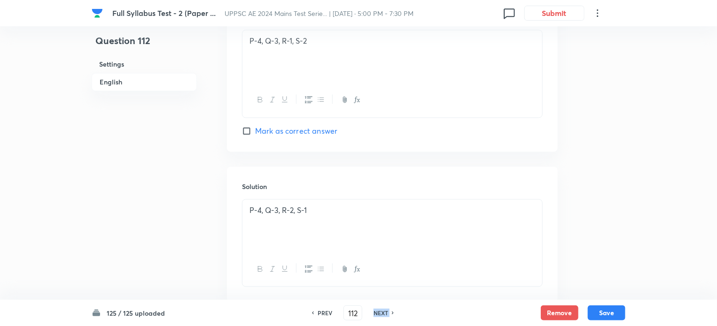
click at [393, 314] on icon at bounding box center [393, 313] width 3 height 5
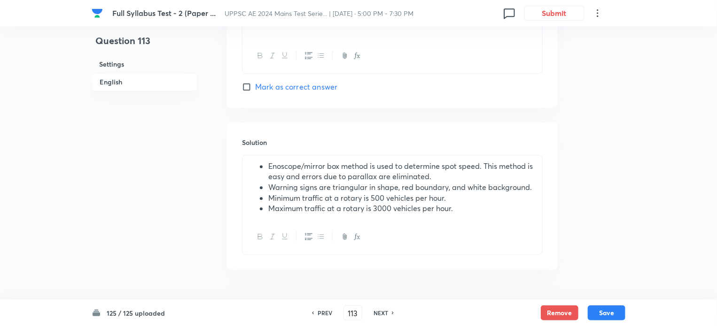
click at [392, 313] on icon at bounding box center [393, 313] width 3 height 5
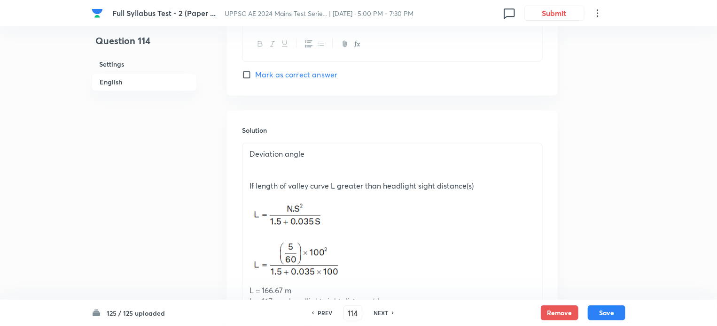
click at [392, 313] on icon at bounding box center [393, 313] width 3 height 5
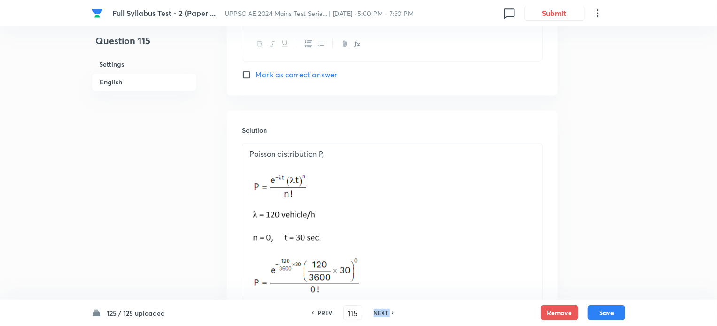
click at [392, 313] on icon at bounding box center [393, 313] width 3 height 5
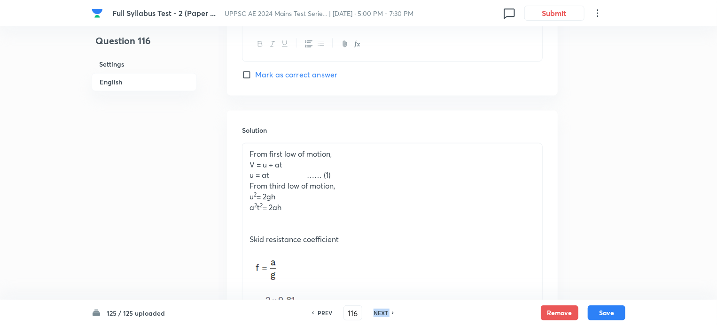
click at [392, 313] on icon at bounding box center [393, 313] width 3 height 5
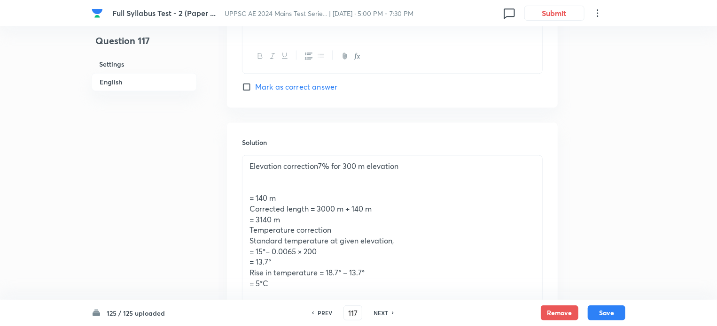
click at [392, 313] on icon at bounding box center [393, 313] width 3 height 5
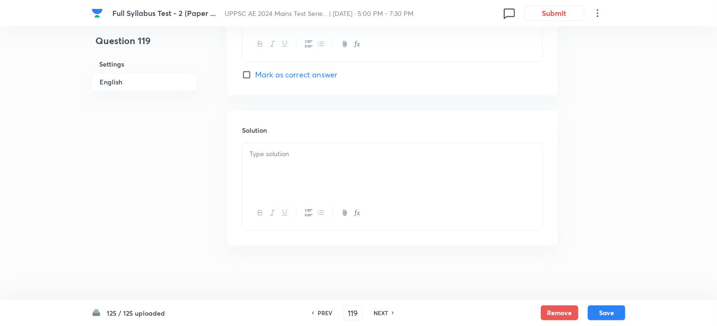
click at [392, 313] on icon at bounding box center [393, 313] width 3 height 5
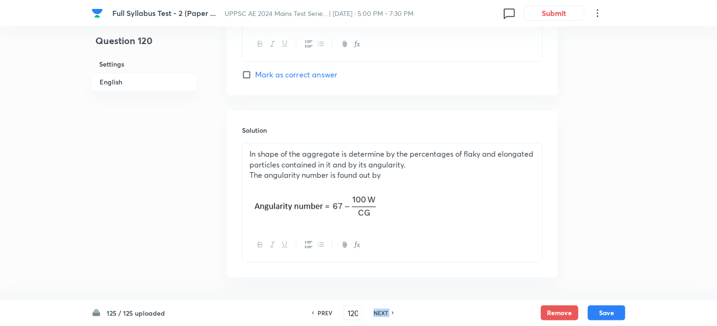
click at [392, 313] on icon at bounding box center [393, 313] width 3 height 5
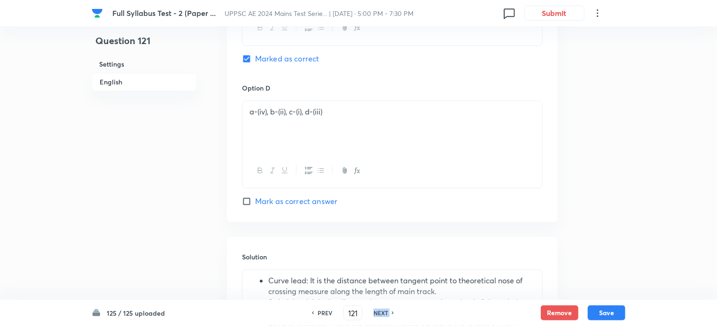
click at [392, 313] on icon at bounding box center [393, 313] width 3 height 5
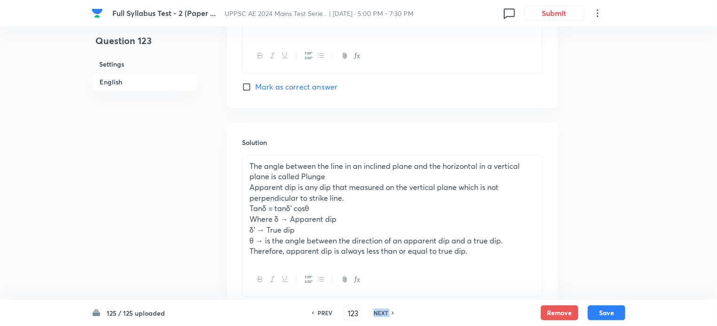
click at [392, 313] on icon at bounding box center [393, 313] width 3 height 5
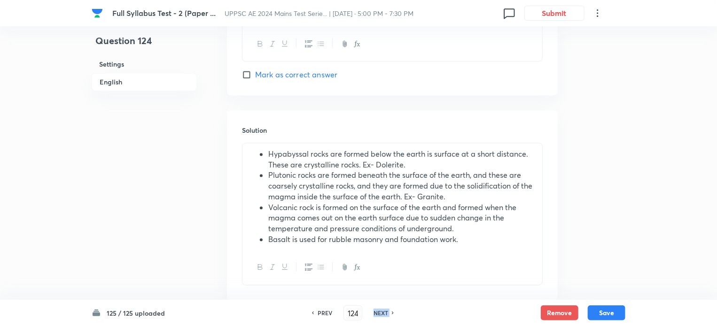
click at [392, 313] on icon at bounding box center [393, 313] width 3 height 5
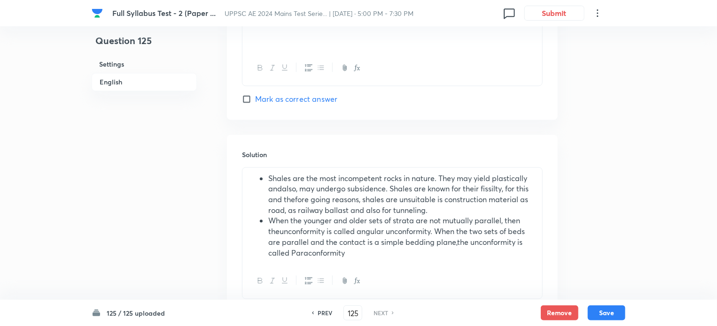
click at [392, 313] on icon at bounding box center [393, 313] width 3 height 5
click at [359, 314] on input "125" at bounding box center [353, 313] width 18 height 16
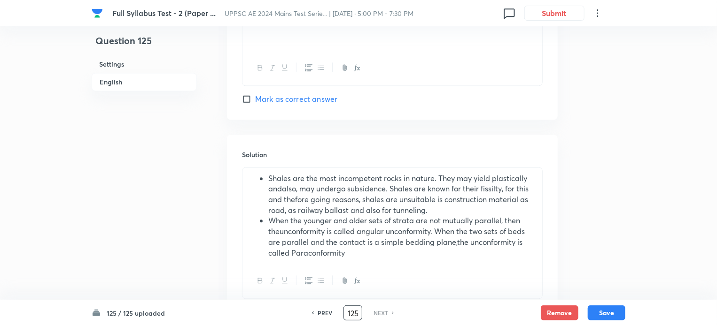
click at [355, 316] on input "125" at bounding box center [353, 313] width 18 height 16
click at [356, 315] on input "125" at bounding box center [353, 313] width 18 height 16
click at [359, 314] on input "125" at bounding box center [353, 313] width 18 height 16
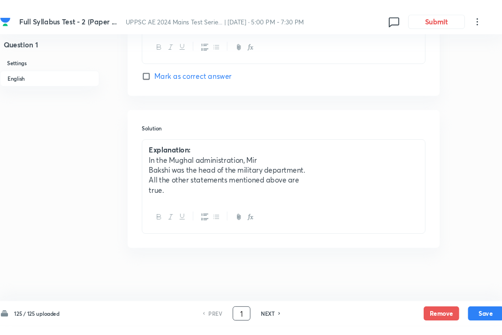
scroll to position [937, 0]
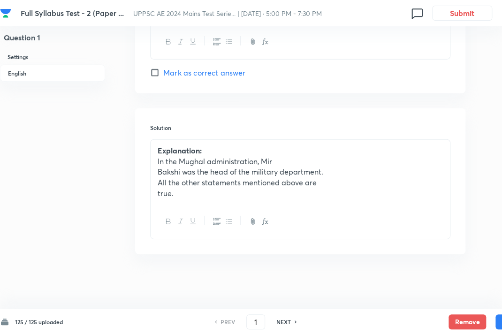
drag, startPoint x: 458, startPoint y: 101, endPoint x: 441, endPoint y: 95, distance: 18.3
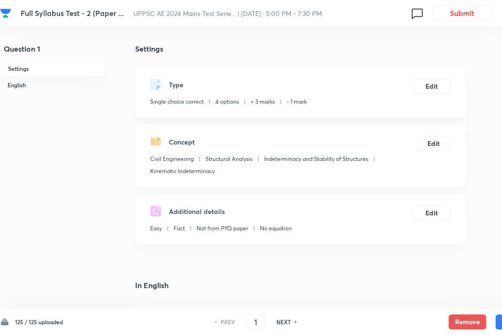
scroll to position [250, 0]
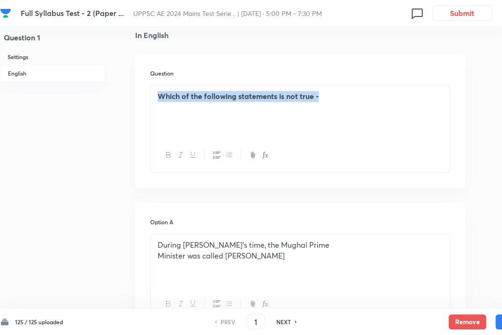
drag, startPoint x: 156, startPoint y: 95, endPoint x: 351, endPoint y: 93, distance: 194.9
click at [351, 93] on div "Which of the following statements is not true -" at bounding box center [301, 111] width 300 height 53
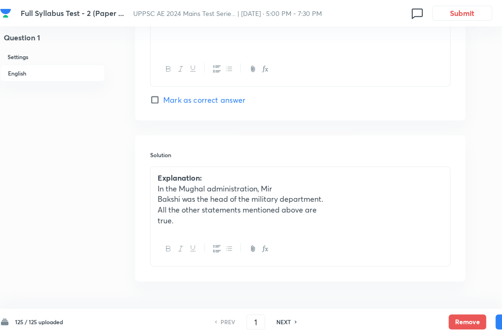
scroll to position [937, 0]
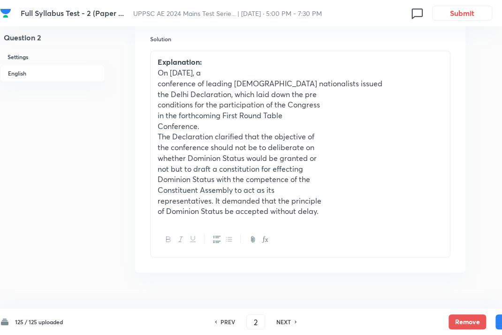
scroll to position [1089, 0]
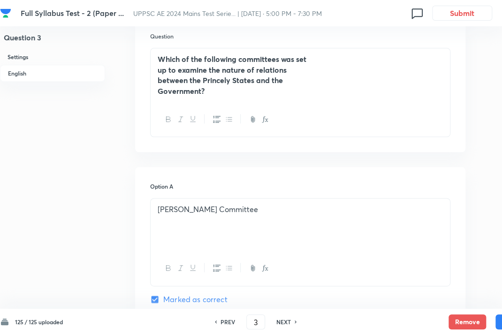
scroll to position [292, 0]
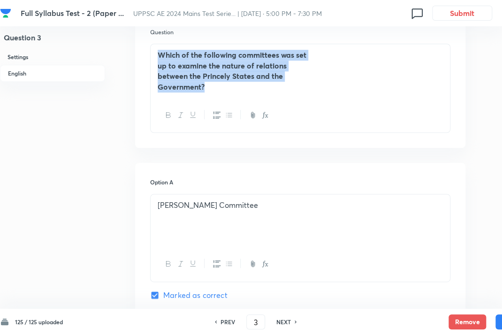
drag, startPoint x: 158, startPoint y: 54, endPoint x: 313, endPoint y: 87, distance: 158.5
click at [313, 87] on div "Which of the following committees was set up to examine the nature of relations…" at bounding box center [301, 71] width 300 height 54
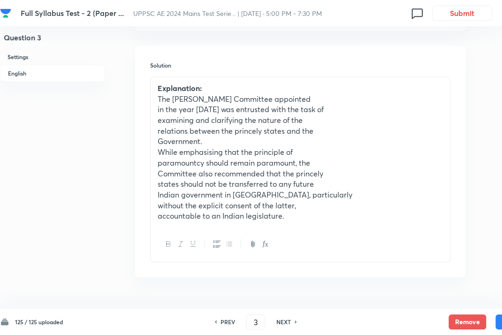
scroll to position [1007, 0]
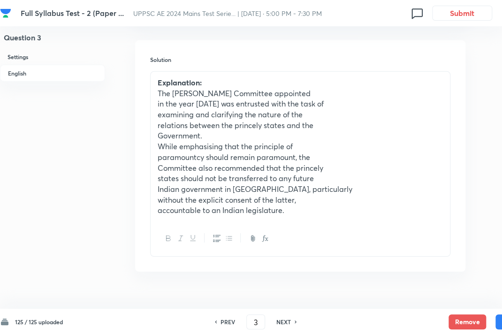
click at [400, 265] on div "Solution Explanation: The Butler Committee appointed in the year 1927 was entru…" at bounding box center [300, 156] width 331 height 232
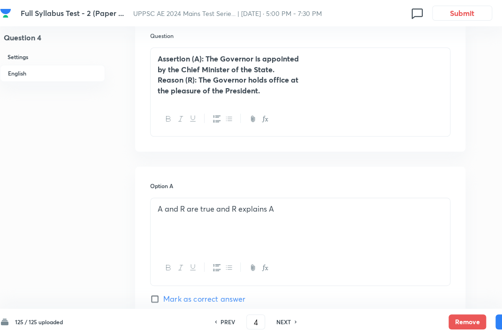
scroll to position [282, 0]
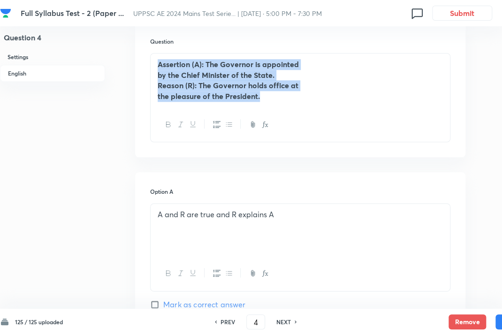
drag, startPoint x: 155, startPoint y: 62, endPoint x: 281, endPoint y: 95, distance: 131.2
click at [281, 95] on div "Assertion (A): The Governor is appointed by the Chief Minister of the State. Re…" at bounding box center [301, 81] width 300 height 54
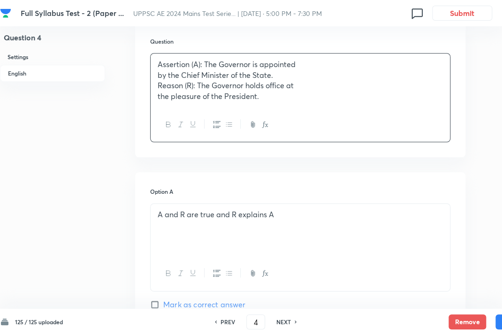
click at [317, 155] on div "Question Assertion (A): The Governor is appointed by the Chief Minister of the …" at bounding box center [300, 89] width 331 height 135
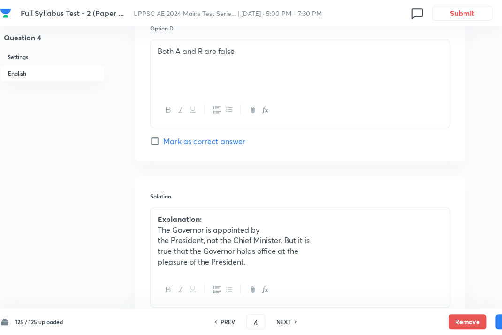
scroll to position [939, 0]
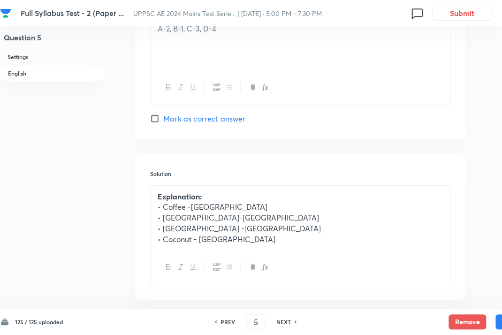
scroll to position [981, 0]
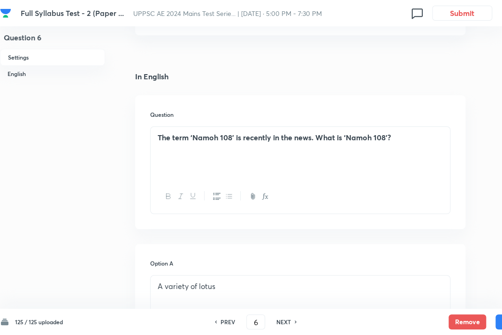
scroll to position [212, 0]
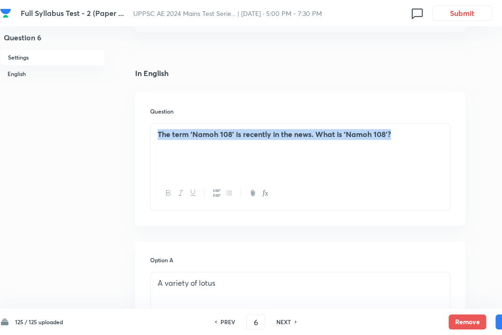
drag, startPoint x: 159, startPoint y: 135, endPoint x: 432, endPoint y: 134, distance: 273.3
click at [432, 134] on p "The term ‘Namoh 108’ is recently in the news. What is ‘Namoh 108’?" at bounding box center [301, 134] width 286 height 11
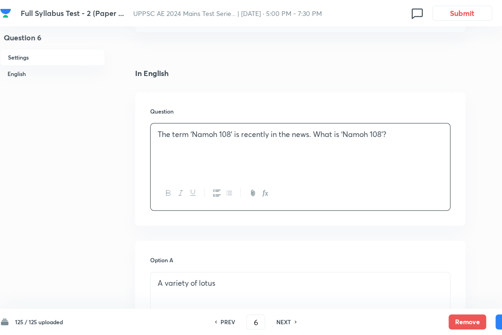
drag, startPoint x: 475, startPoint y: 154, endPoint x: 490, endPoint y: 121, distance: 36.1
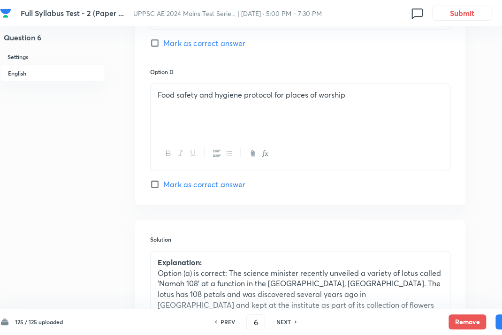
scroll to position [990, 0]
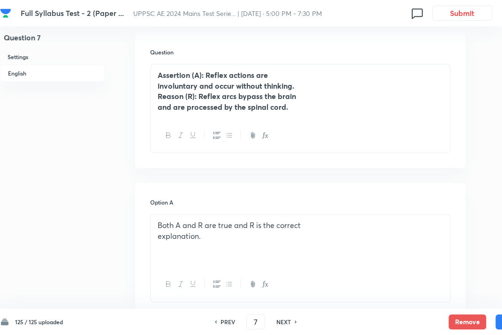
scroll to position [273, 0]
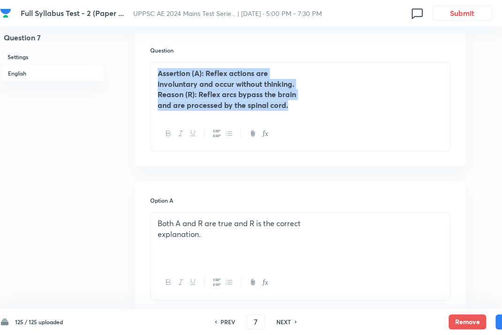
drag, startPoint x: 157, startPoint y: 73, endPoint x: 325, endPoint y: 106, distance: 171.4
click at [325, 106] on div "Assertion (A): Reflex actions are involuntary and occur without thinking. Reaso…" at bounding box center [301, 89] width 300 height 54
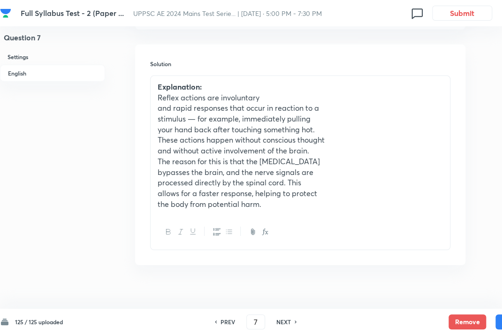
scroll to position [1013, 0]
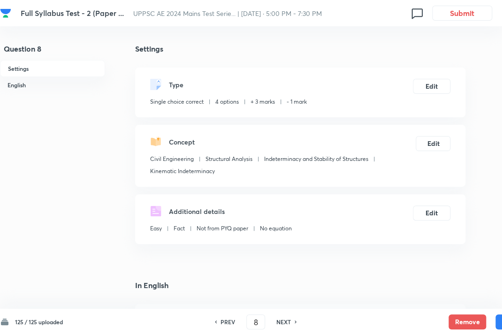
scroll to position [250, 0]
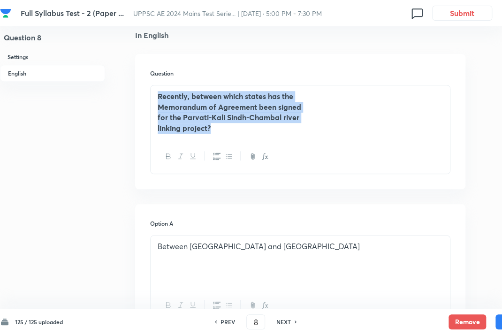
drag, startPoint x: 155, startPoint y: 94, endPoint x: 344, endPoint y: 156, distance: 199.1
click at [344, 156] on div "Recently, between which states has the Memorandum of Agreement been signed for …" at bounding box center [300, 129] width 301 height 89
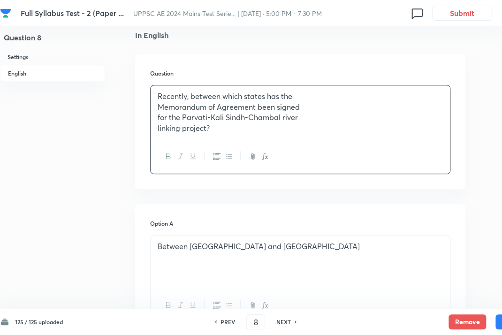
click at [458, 137] on div "Question Recently, between which states has the Memorandum of Agreement been si…" at bounding box center [300, 121] width 331 height 135
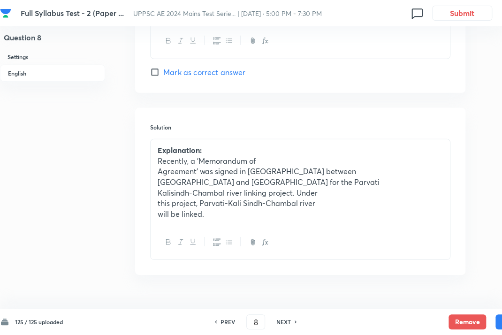
scroll to position [960, 0]
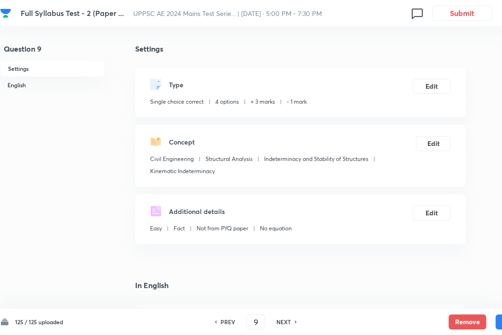
scroll to position [250, 0]
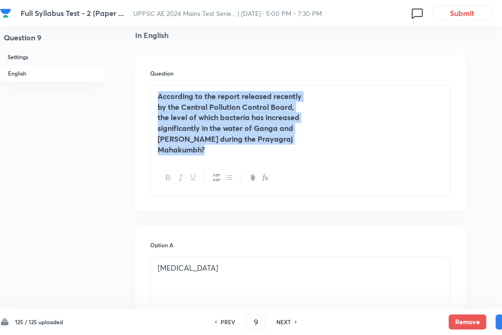
drag, startPoint x: 157, startPoint y: 95, endPoint x: 301, endPoint y: 156, distance: 156.4
click at [301, 156] on div "According to the report released recently by the Central Pollution Control Boar…" at bounding box center [301, 122] width 300 height 75
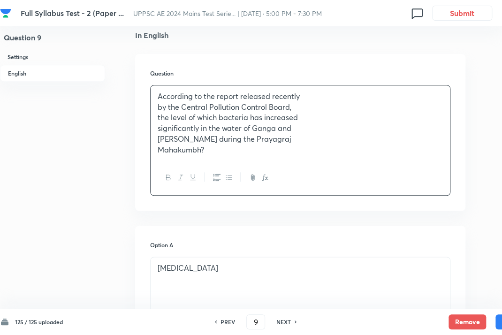
click at [465, 135] on div "Question According to the report released recently by the Central Pollution Con…" at bounding box center [300, 132] width 331 height 157
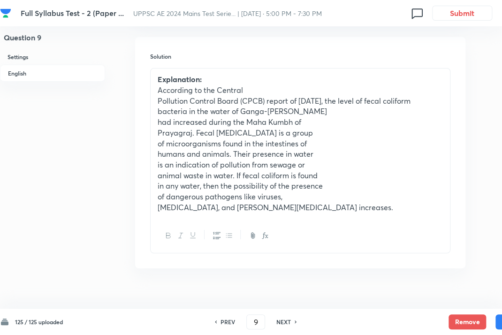
scroll to position [1033, 0]
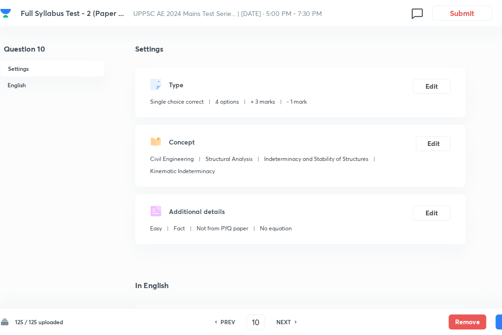
scroll to position [250, 0]
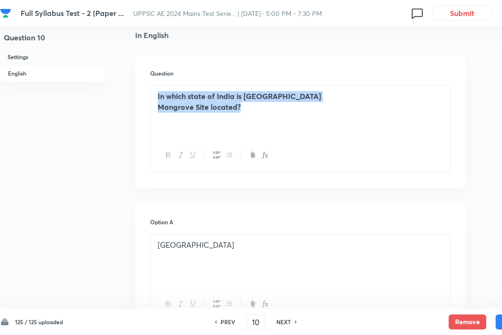
drag, startPoint x: 154, startPoint y: 95, endPoint x: 329, endPoint y: 131, distance: 178.9
click at [329, 131] on div "In which state of India is Coringa Mangrove Site located?" at bounding box center [301, 111] width 300 height 53
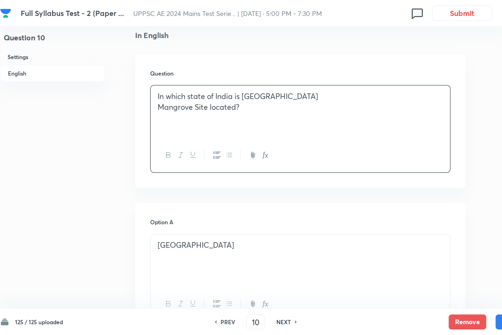
click at [429, 148] on div at bounding box center [301, 155] width 300 height 34
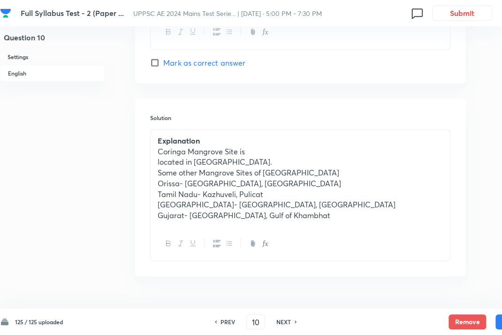
scroll to position [969, 0]
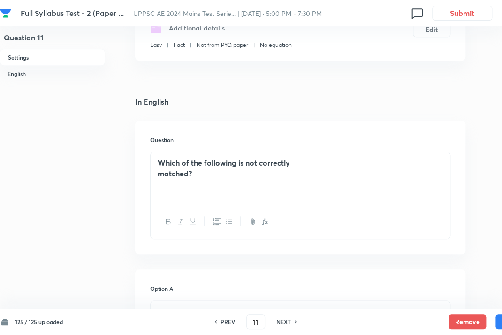
scroll to position [221, 0]
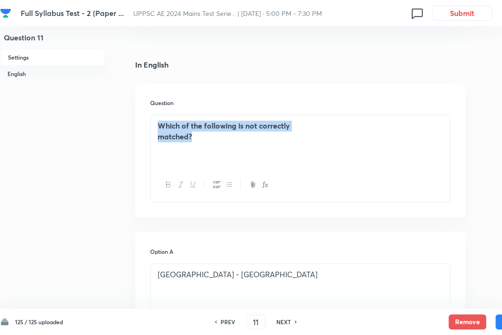
drag, startPoint x: 155, startPoint y: 123, endPoint x: 269, endPoint y: 146, distance: 116.9
click at [269, 146] on div "Which of the following is not correctly matched?" at bounding box center [301, 141] width 300 height 53
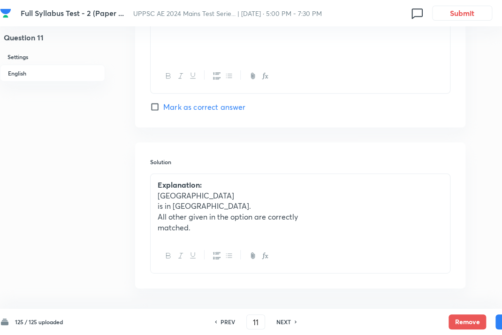
scroll to position [937, 0]
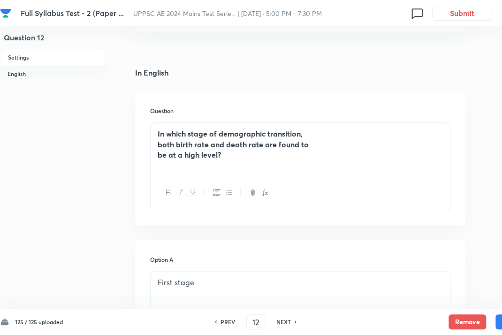
scroll to position [216, 0]
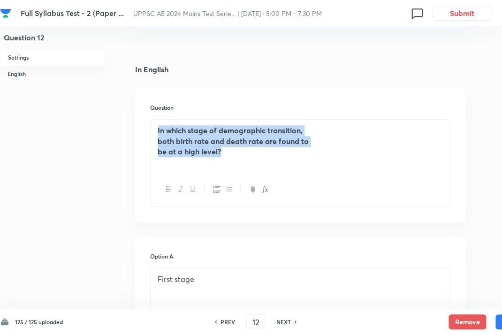
drag, startPoint x: 155, startPoint y: 129, endPoint x: 250, endPoint y: 165, distance: 101.1
click at [250, 165] on div "In which stage of demographic transition, both birth rate and death rate are fo…" at bounding box center [301, 146] width 300 height 53
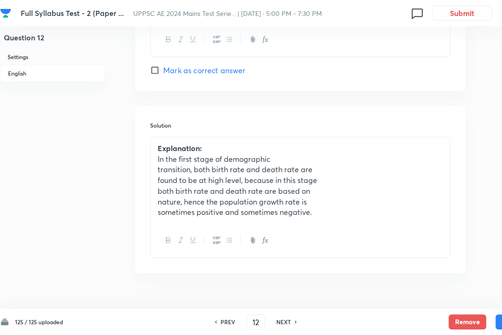
scroll to position [943, 0]
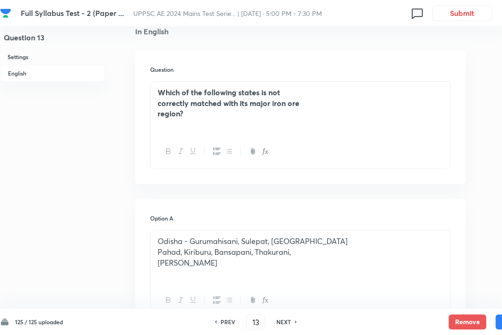
scroll to position [258, 0]
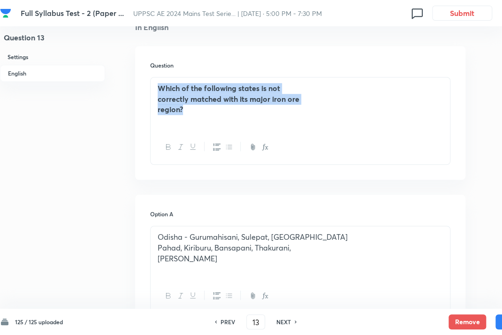
drag, startPoint x: 156, startPoint y: 86, endPoint x: 341, endPoint y: 141, distance: 193.0
click at [341, 141] on div "Which of the following states is not correctly matched with its major iron ore …" at bounding box center [300, 121] width 301 height 88
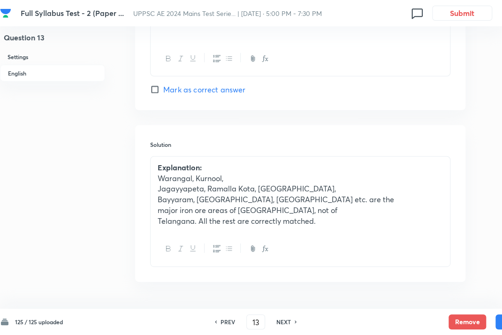
scroll to position [948, 0]
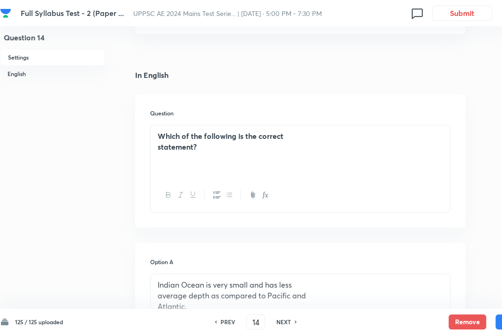
scroll to position [220, 0]
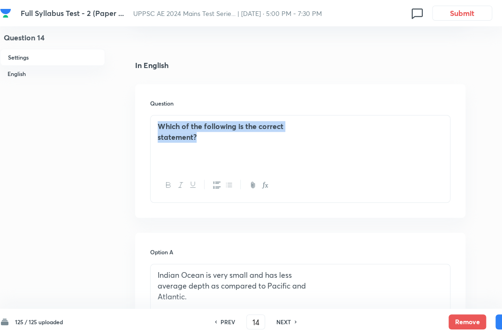
drag, startPoint x: 155, startPoint y: 124, endPoint x: 240, endPoint y: 140, distance: 87.1
click at [240, 140] on div "Which of the following is the correct statement?" at bounding box center [301, 142] width 300 height 53
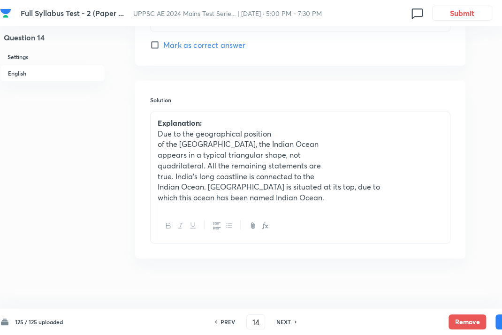
scroll to position [969, 0]
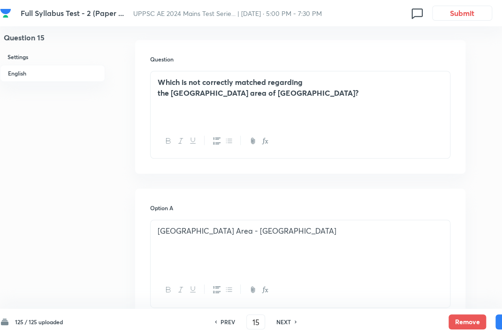
scroll to position [266, 0]
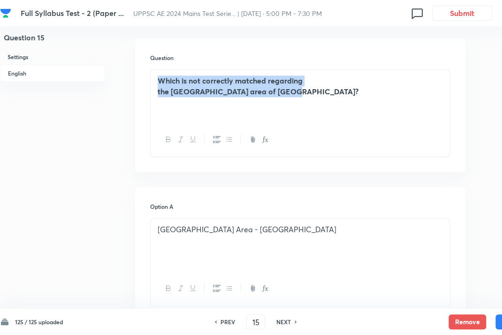
drag, startPoint x: 156, startPoint y: 78, endPoint x: 300, endPoint y: 117, distance: 148.3
click at [300, 117] on div "Which is not correctly matched regarding the elephant reserve area of India?" at bounding box center [301, 96] width 300 height 53
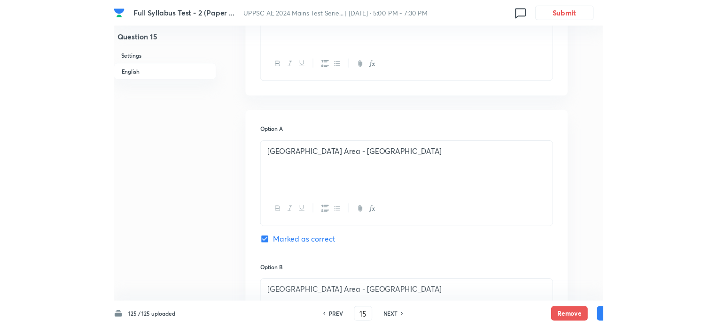
scroll to position [344, 0]
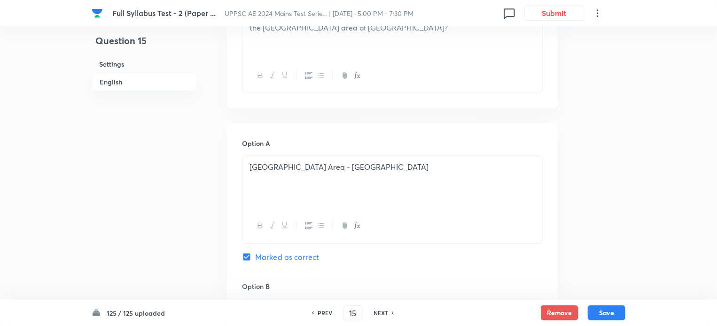
click at [312, 313] on icon at bounding box center [312, 313] width 3 height 5
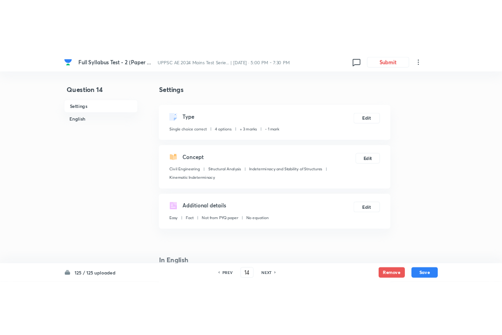
scroll to position [250, 0]
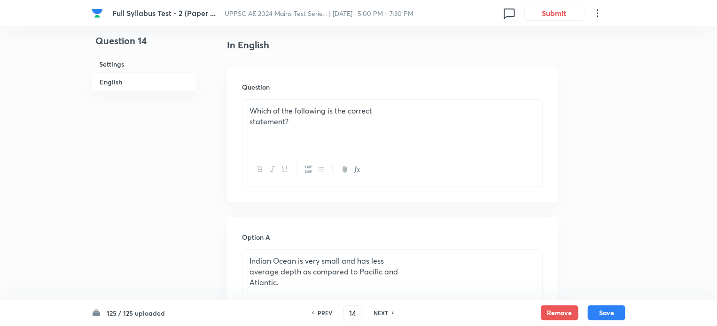
click at [393, 312] on icon at bounding box center [393, 313] width 3 height 5
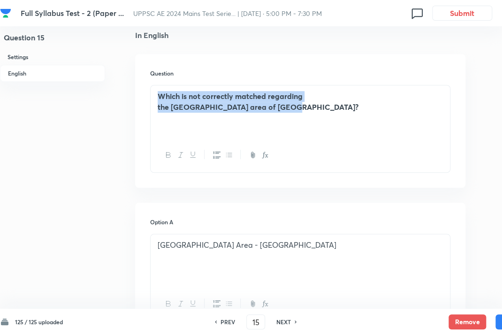
drag, startPoint x: 155, startPoint y: 97, endPoint x: 312, endPoint y: 125, distance: 158.8
click at [312, 125] on div "Which is not correctly matched regarding the elephant reserve area of India?" at bounding box center [301, 111] width 300 height 53
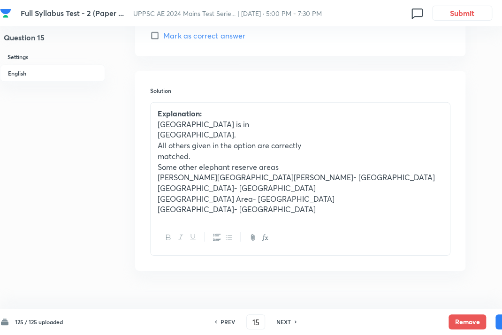
scroll to position [990, 0]
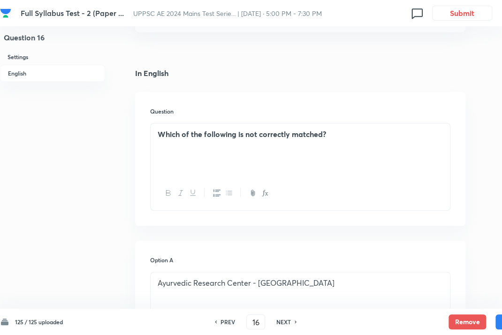
scroll to position [174, 0]
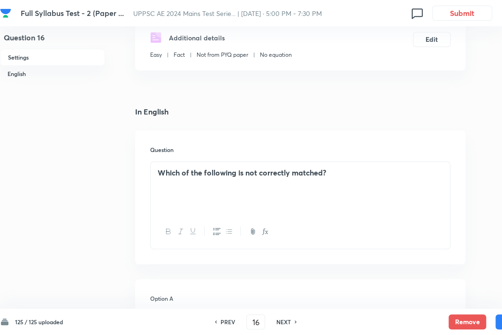
drag, startPoint x: 160, startPoint y: 172, endPoint x: 393, endPoint y: 209, distance: 235.9
click at [393, 209] on div "Which of the following is not correctly matched?" at bounding box center [301, 188] width 300 height 53
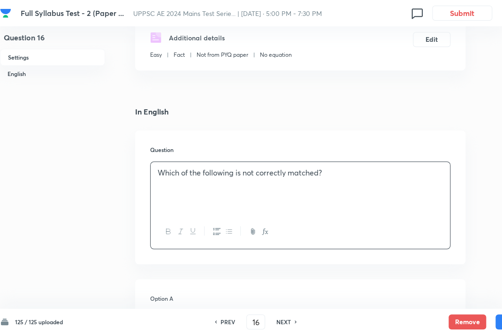
drag, startPoint x: 485, startPoint y: 168, endPoint x: 499, endPoint y: 137, distance: 34.7
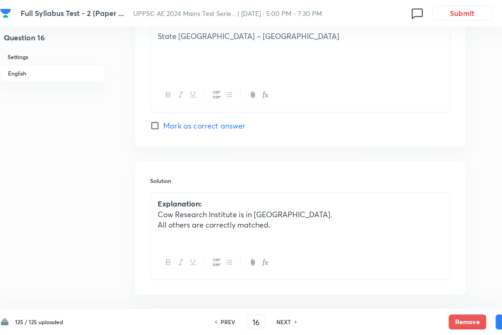
scroll to position [925, 0]
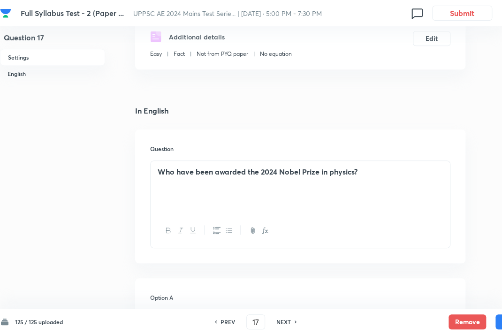
scroll to position [192, 0]
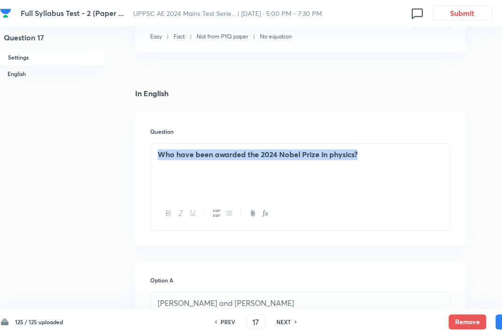
drag, startPoint x: 158, startPoint y: 152, endPoint x: 377, endPoint y: 159, distance: 219.0
click at [377, 159] on p "Who have been awarded the 2024 Nobel Prize in physics?" at bounding box center [301, 154] width 286 height 11
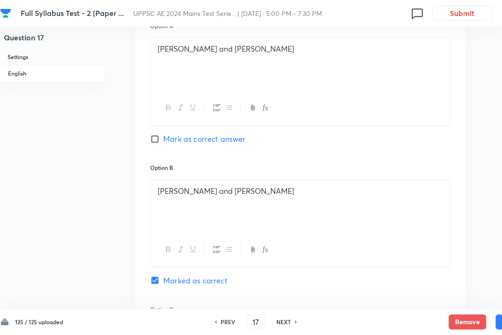
scroll to position [454, 0]
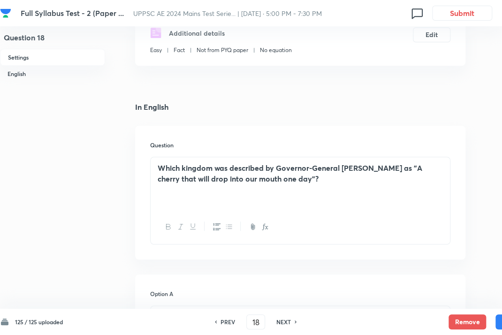
drag, startPoint x: 159, startPoint y: 165, endPoint x: 317, endPoint y: 199, distance: 162.3
click at [317, 199] on div "Which kingdom was described by Governor-General Lord Dalhousie as "A cherry tha…" at bounding box center [301, 183] width 300 height 53
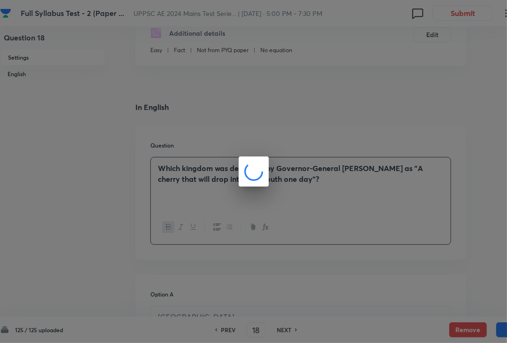
click at [387, 187] on div at bounding box center [253, 171] width 507 height 343
click at [348, 186] on div at bounding box center [253, 171] width 507 height 343
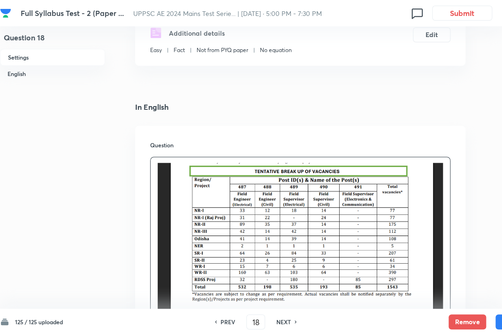
drag, startPoint x: 154, startPoint y: 163, endPoint x: 323, endPoint y: 193, distance: 172.0
click at [323, 193] on div "Which kingdom was described by Governor-General Lord Dalhousie as "A cherry tha…" at bounding box center [301, 248] width 300 height 183
drag, startPoint x: 328, startPoint y: 194, endPoint x: 408, endPoint y: 176, distance: 81.8
click at [329, 194] on div "Which kingdom was described by Governor-General Lord Dalhousie as "A cherry tha…" at bounding box center [301, 248] width 300 height 183
click at [336, 220] on img at bounding box center [301, 236] width 286 height 147
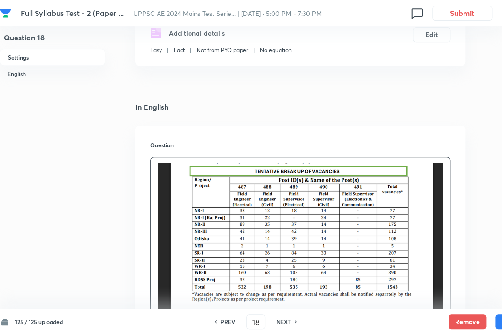
click at [319, 202] on img at bounding box center [301, 236] width 286 height 147
drag, startPoint x: 312, startPoint y: 187, endPoint x: 315, endPoint y: 191, distance: 5.4
click at [315, 191] on img at bounding box center [301, 236] width 286 height 147
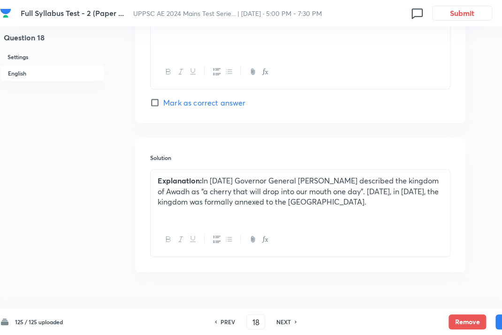
scroll to position [925, 0]
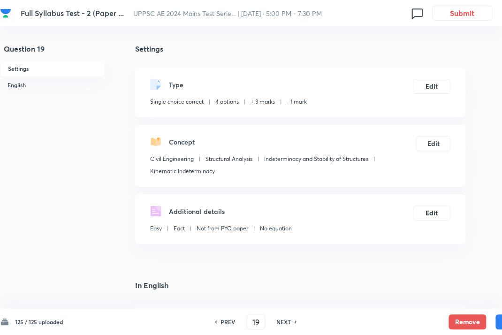
scroll to position [0, 31]
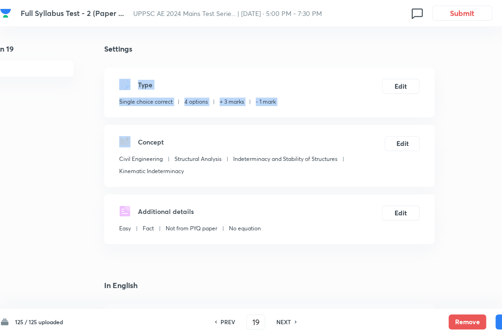
drag, startPoint x: 502, startPoint y: 40, endPoint x: 503, endPoint y: 63, distance: 22.6
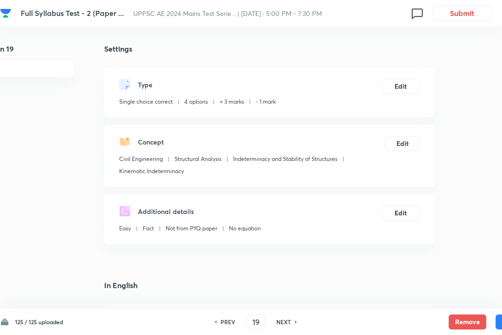
scroll to position [250, 31]
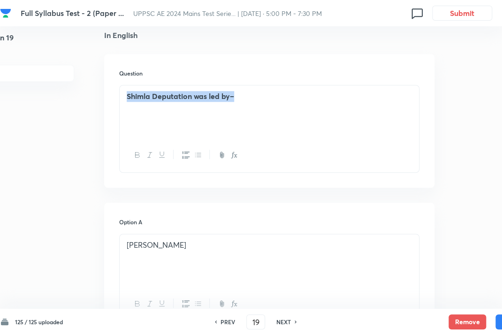
drag, startPoint x: 128, startPoint y: 95, endPoint x: 254, endPoint y: 114, distance: 127.8
click at [254, 114] on div "Shimla Deputation was led by–" at bounding box center [270, 111] width 300 height 53
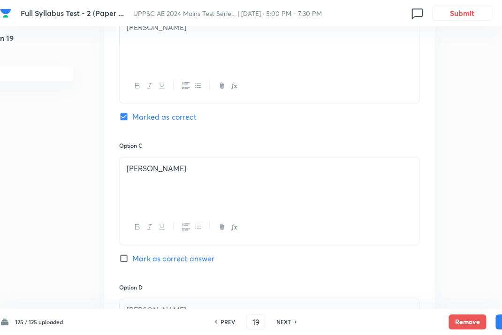
scroll to position [937, 31]
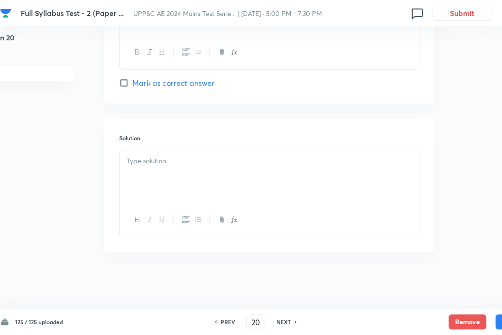
scroll to position [178, 31]
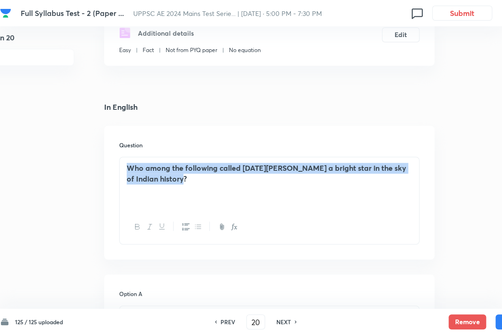
drag, startPoint x: 146, startPoint y: 169, endPoint x: 252, endPoint y: 192, distance: 108.6
click at [252, 192] on div "Who among the following called Raja Ram Mohan Roy a bright star in the sky of I…" at bounding box center [270, 183] width 300 height 53
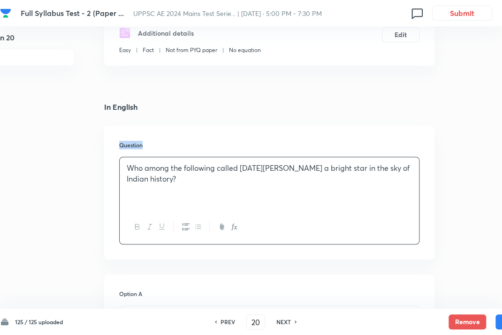
drag, startPoint x: 502, startPoint y: 101, endPoint x: 502, endPoint y: 117, distance: 15.5
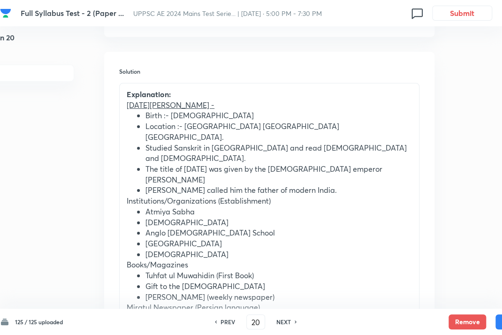
scroll to position [1076, 31]
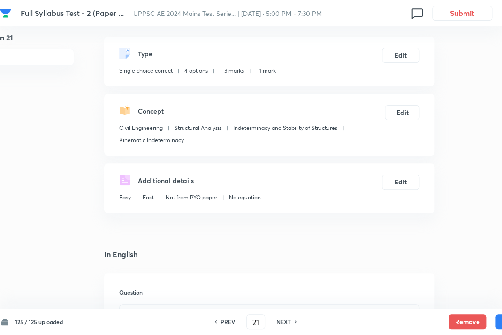
scroll to position [282, 31]
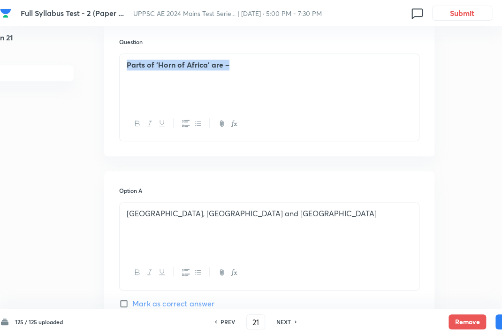
drag, startPoint x: 126, startPoint y: 60, endPoint x: 234, endPoint y: 73, distance: 108.8
click at [234, 73] on div "Parts of ‘Horn of Africa’ are –" at bounding box center [270, 80] width 300 height 53
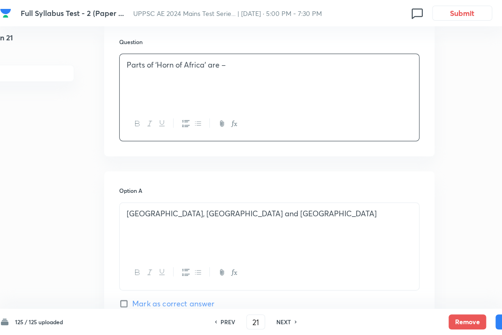
click at [238, 75] on div "Parts of ‘Horn of Africa’ are –" at bounding box center [270, 80] width 300 height 53
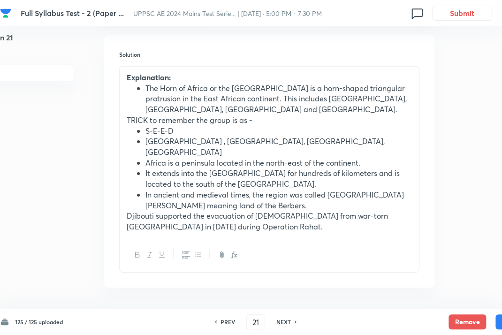
scroll to position [1033, 31]
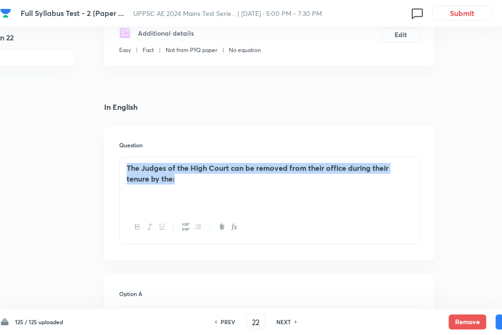
drag, startPoint x: 123, startPoint y: 166, endPoint x: 260, endPoint y: 197, distance: 141.0
click at [260, 197] on div "The Judges of the High Court can be removed from their office during their tenu…" at bounding box center [270, 183] width 300 height 53
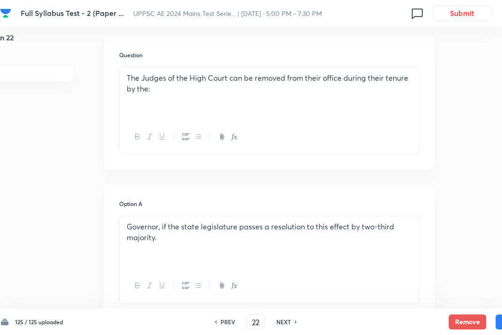
scroll to position [252, 31]
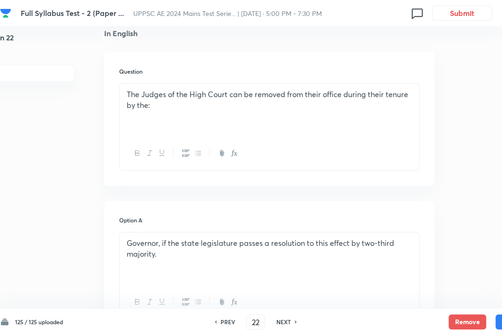
drag, startPoint x: 462, startPoint y: 162, endPoint x: 495, endPoint y: 138, distance: 41.0
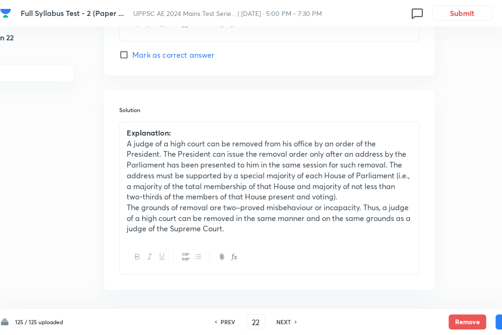
scroll to position [990, 31]
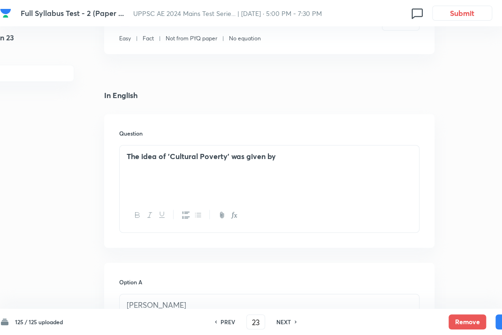
scroll to position [153, 31]
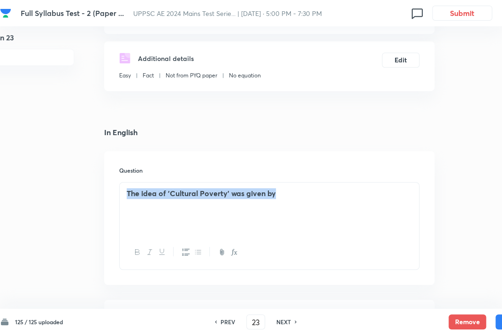
drag, startPoint x: 124, startPoint y: 196, endPoint x: 315, endPoint y: 202, distance: 191.2
click at [315, 202] on div "The idea of 'Cultural Poverty' was given by" at bounding box center [270, 209] width 300 height 53
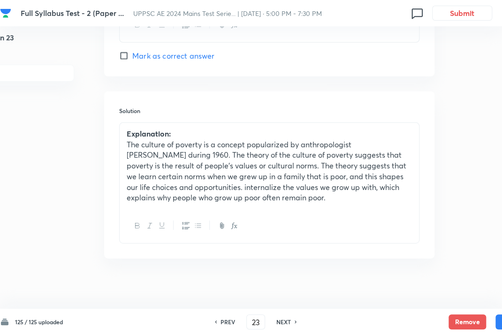
scroll to position [958, 31]
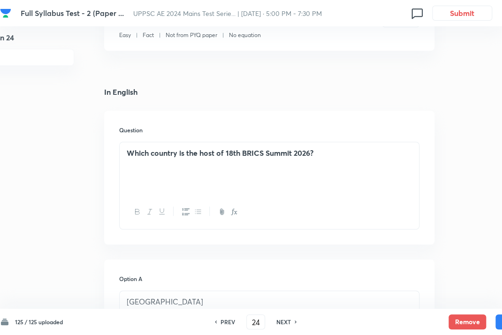
scroll to position [195, 31]
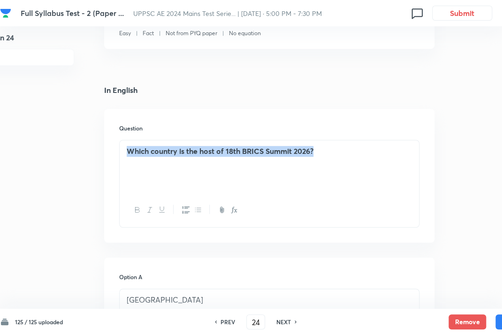
drag, startPoint x: 126, startPoint y: 151, endPoint x: 391, endPoint y: 156, distance: 264.9
click at [391, 156] on p "Which country is the host of 18th BRICS Summit 2026?" at bounding box center [270, 151] width 286 height 11
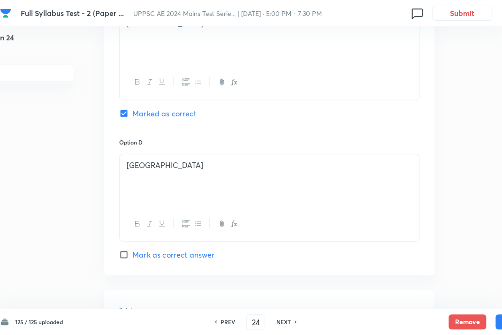
scroll to position [948, 31]
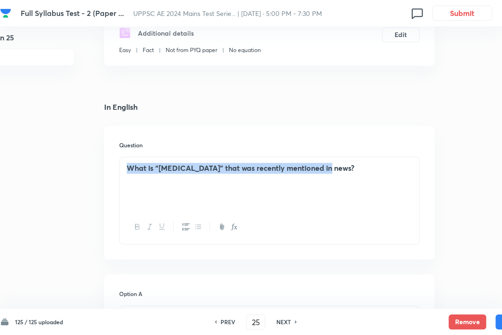
drag, startPoint x: 125, startPoint y: 165, endPoint x: 355, endPoint y: 190, distance: 231.9
click at [355, 190] on div "What is “Fentanyl” that was recently mentioned in news?" at bounding box center [270, 183] width 300 height 53
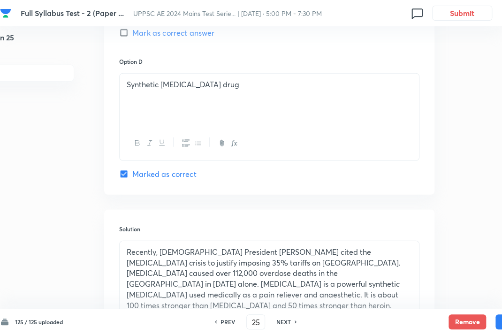
scroll to position [958, 31]
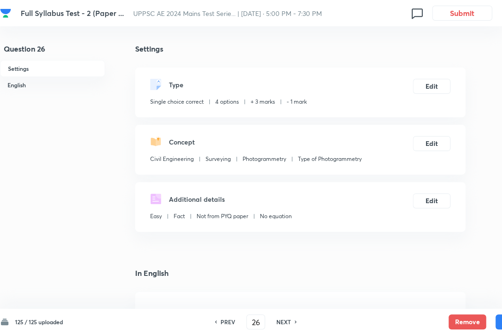
scroll to position [250, 0]
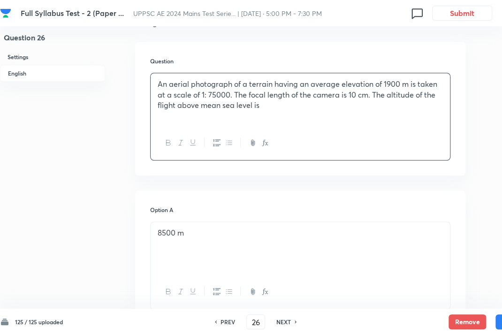
drag, startPoint x: 488, startPoint y: 62, endPoint x: 498, endPoint y: 62, distance: 10.3
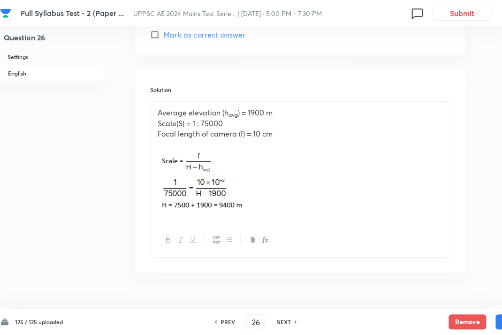
scroll to position [981, 0]
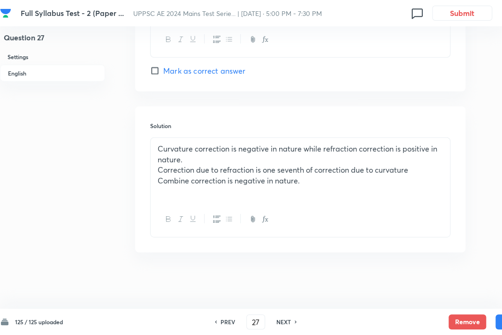
scroll to position [966, 0]
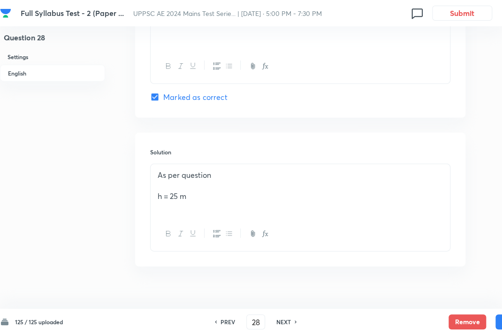
scroll to position [913, 0]
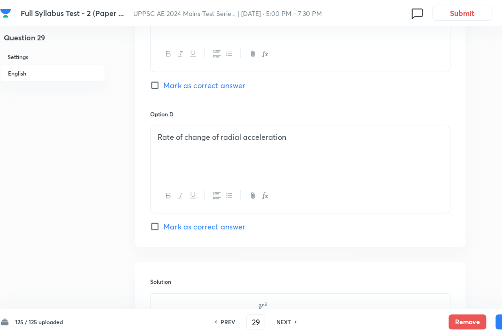
scroll to position [933, 0]
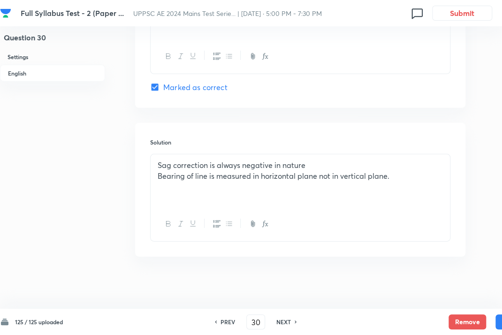
scroll to position [913, 0]
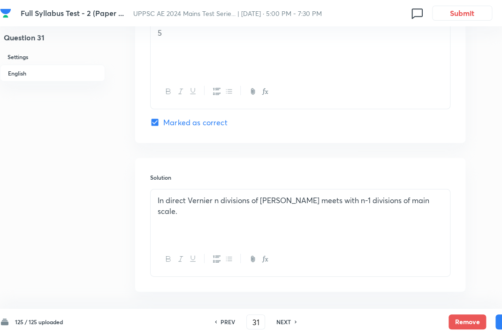
scroll to position [899, 0]
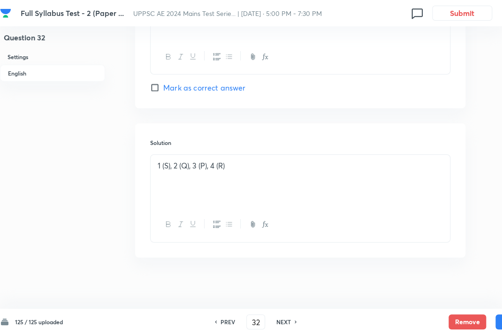
scroll to position [990, 0]
click at [295, 320] on div "NEXT" at bounding box center [285, 322] width 25 height 8
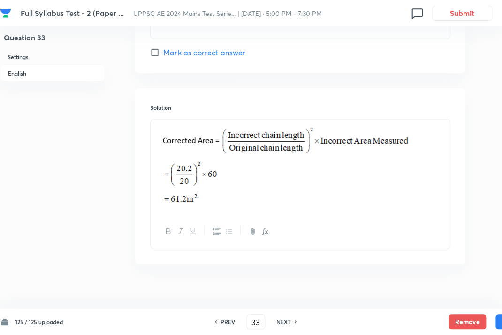
scroll to position [955, 0]
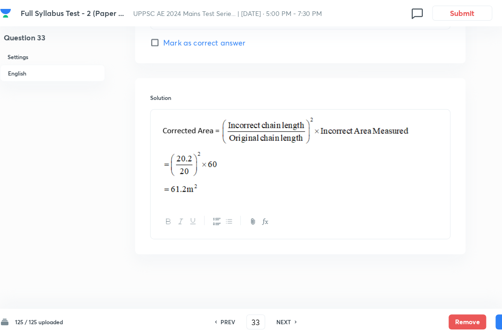
click at [295, 321] on div "NEXT" at bounding box center [285, 322] width 25 height 8
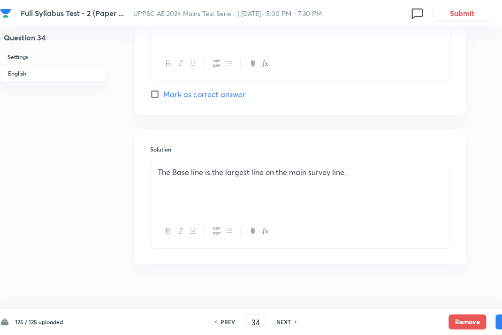
scroll to position [913, 0]
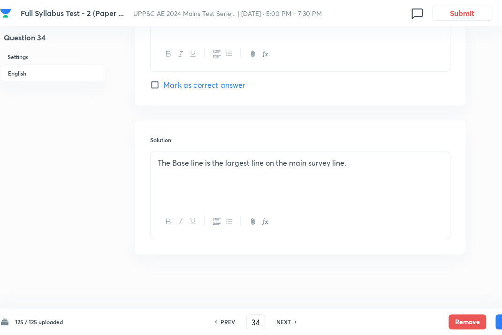
click at [297, 321] on icon at bounding box center [296, 322] width 3 height 5
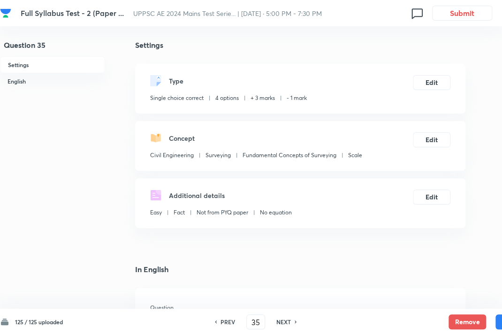
scroll to position [0, 0]
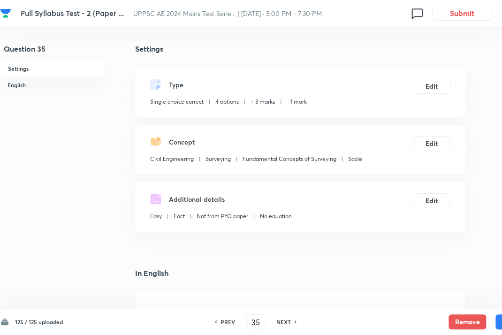
drag, startPoint x: 478, startPoint y: 142, endPoint x: 492, endPoint y: 112, distance: 32.6
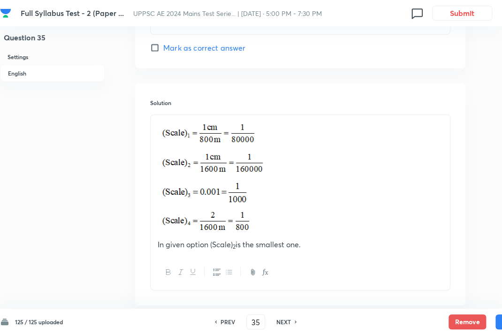
scroll to position [953, 0]
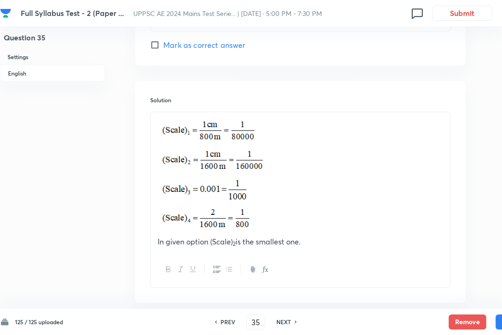
click at [294, 321] on div "NEXT" at bounding box center [285, 322] width 25 height 8
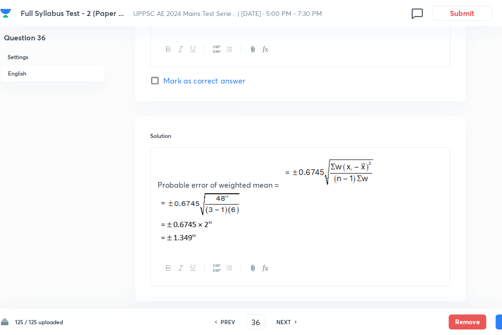
scroll to position [0, 0]
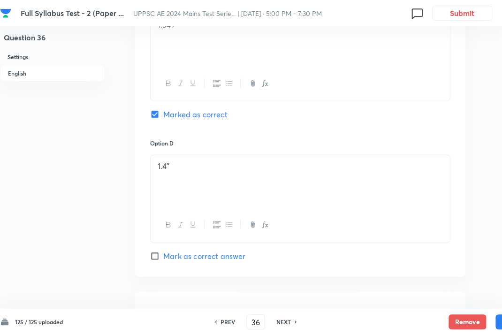
scroll to position [1000, 0]
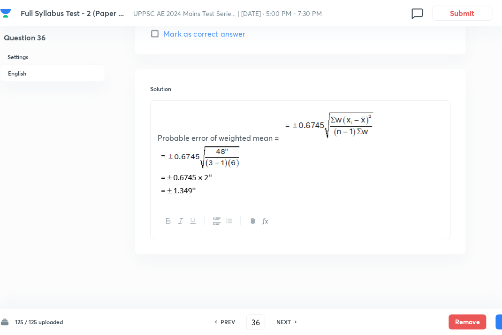
click at [291, 321] on h6 "NEXT" at bounding box center [284, 322] width 15 height 8
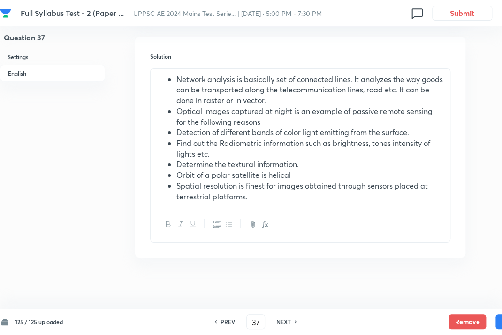
scroll to position [1043, 0]
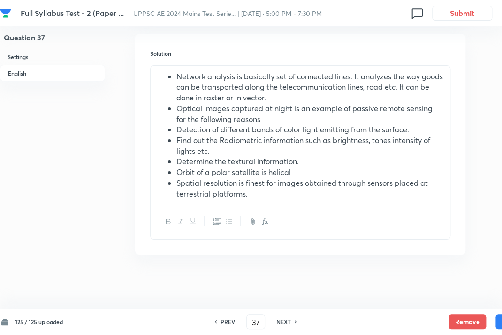
click at [291, 323] on h6 "NEXT" at bounding box center [284, 322] width 15 height 8
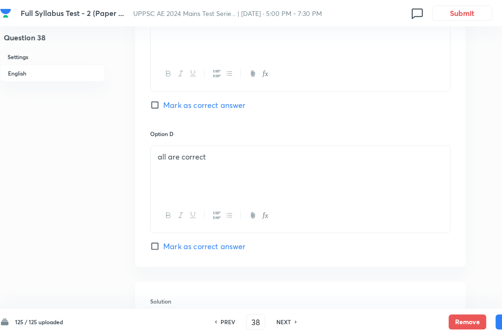
scroll to position [1003, 0]
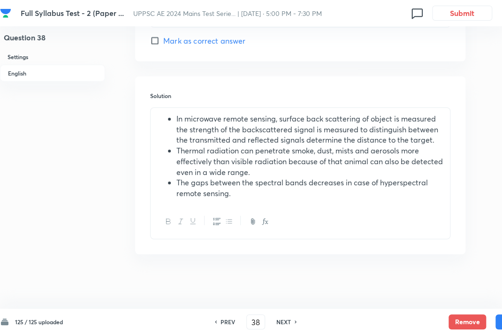
click at [294, 323] on div "NEXT" at bounding box center [285, 322] width 25 height 8
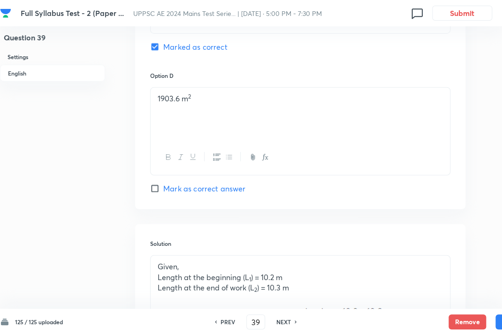
scroll to position [1064, 0]
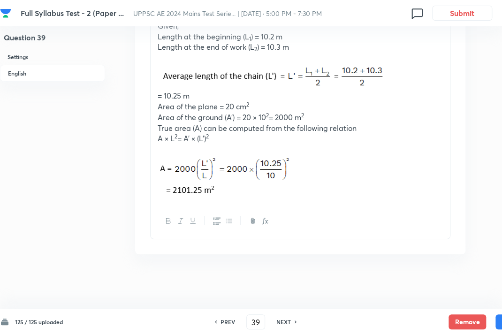
click at [295, 322] on div "NEXT" at bounding box center [285, 322] width 25 height 8
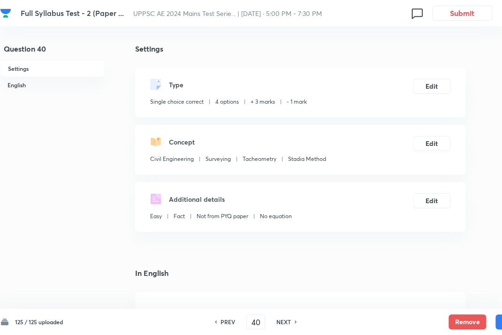
scroll to position [250, 0]
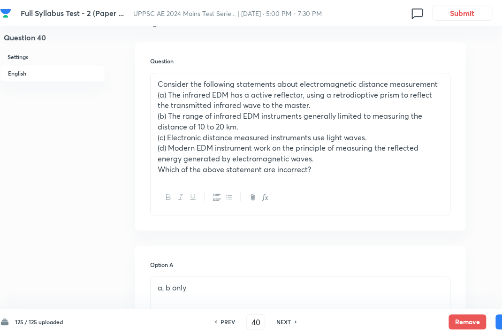
click at [220, 320] on div "PREV" at bounding box center [226, 322] width 25 height 8
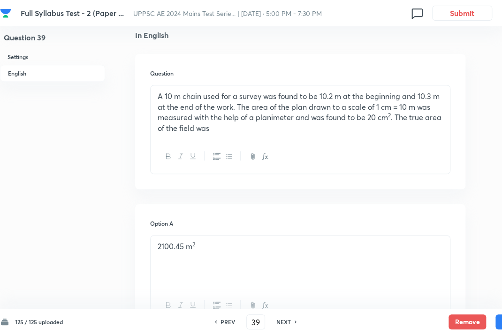
click at [216, 321] on icon at bounding box center [215, 322] width 3 height 5
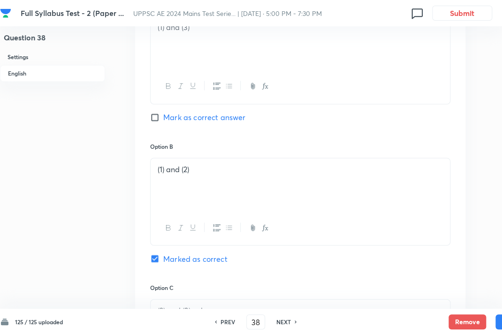
scroll to position [251, 0]
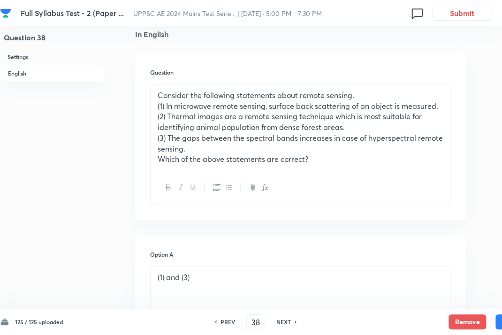
click at [218, 322] on div "PREV" at bounding box center [226, 322] width 25 height 8
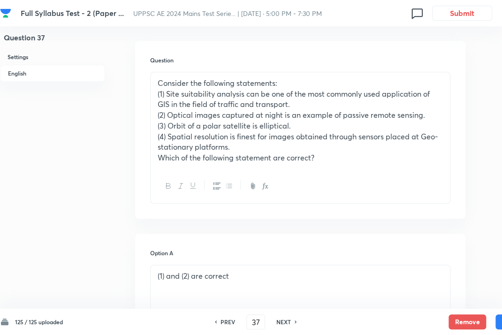
click at [218, 322] on div "PREV" at bounding box center [226, 322] width 25 height 8
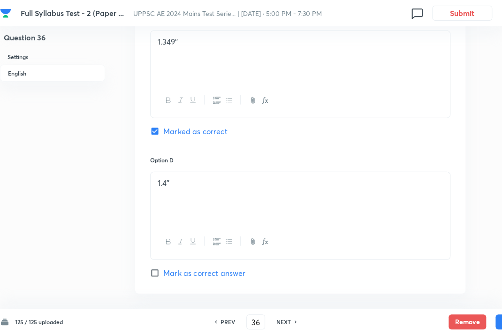
scroll to position [1000, 0]
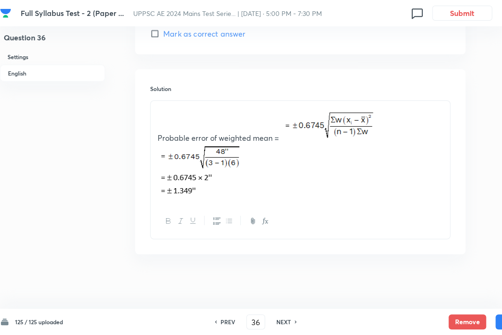
click at [293, 322] on div "NEXT" at bounding box center [285, 322] width 25 height 8
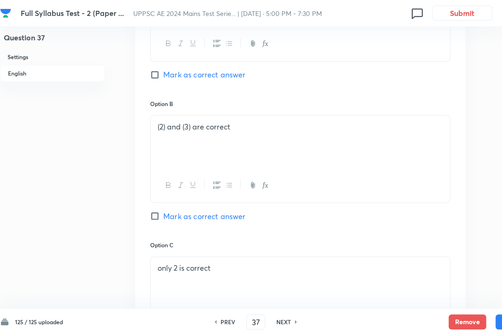
scroll to position [1043, 0]
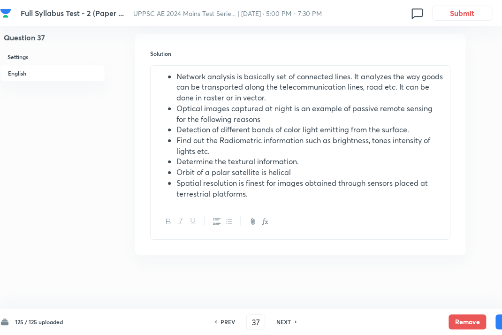
click at [294, 321] on div "NEXT" at bounding box center [285, 322] width 25 height 8
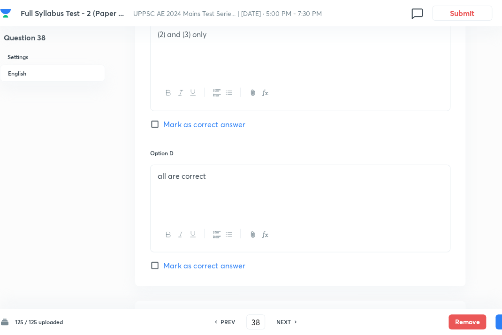
scroll to position [1003, 0]
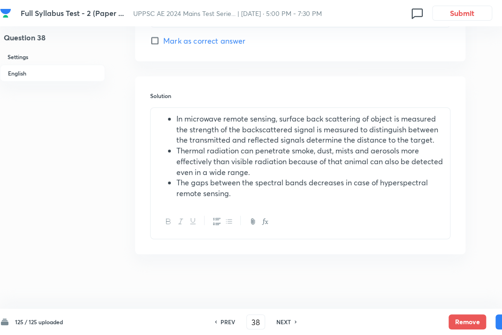
click at [295, 323] on div "NEXT" at bounding box center [285, 322] width 25 height 8
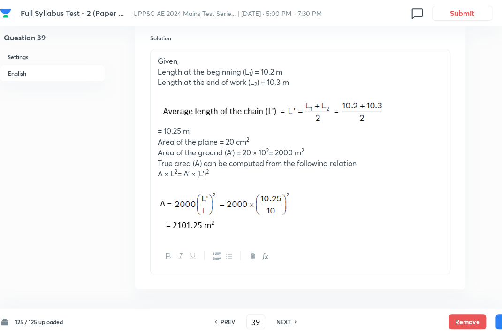
scroll to position [1046, 0]
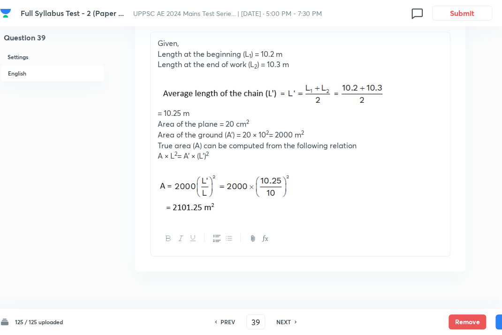
click at [295, 323] on div "NEXT" at bounding box center [285, 322] width 25 height 8
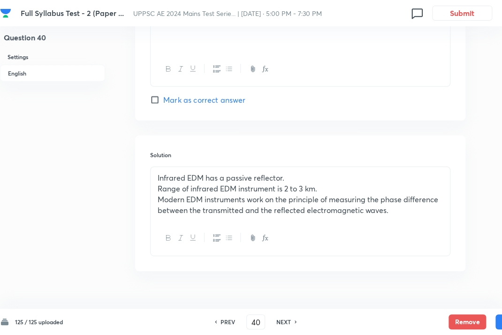
scroll to position [969, 0]
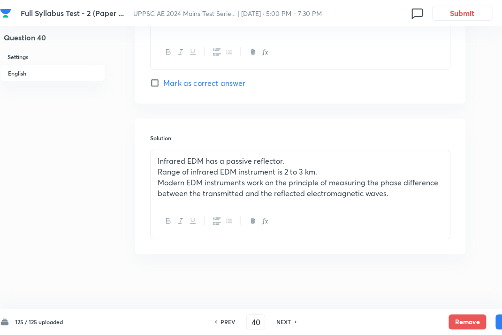
click at [292, 323] on div "NEXT" at bounding box center [285, 322] width 25 height 8
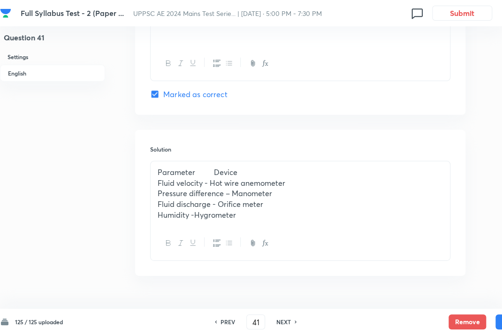
scroll to position [917, 0]
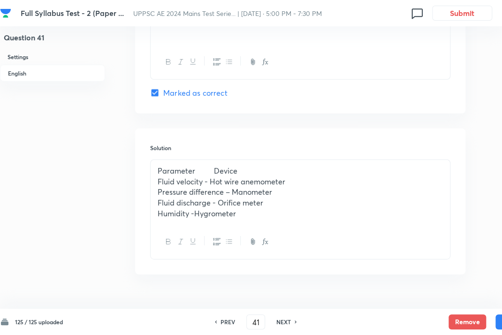
click at [296, 321] on icon at bounding box center [296, 322] width 2 height 3
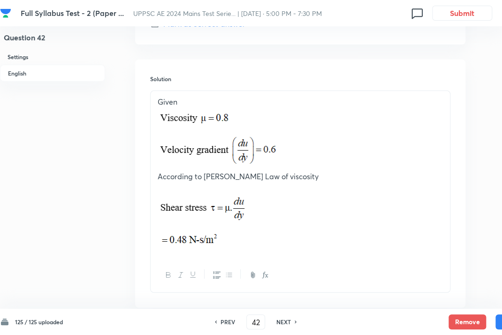
scroll to position [1028, 0]
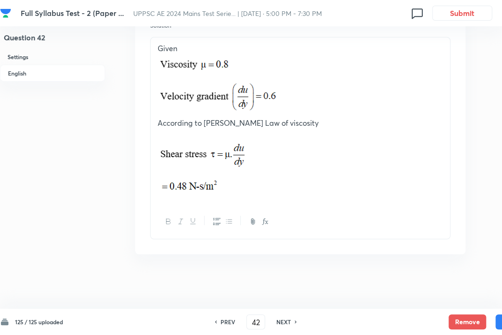
click at [293, 322] on div "NEXT" at bounding box center [285, 322] width 25 height 8
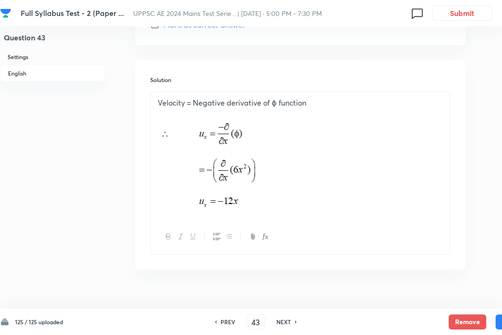
scroll to position [988, 0]
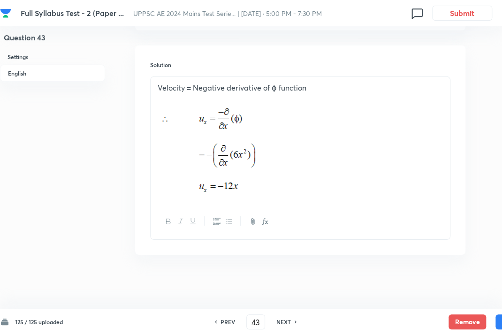
click at [292, 322] on div "NEXT" at bounding box center [285, 322] width 25 height 8
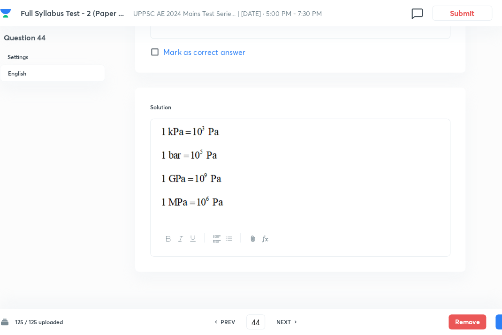
scroll to position [963, 0]
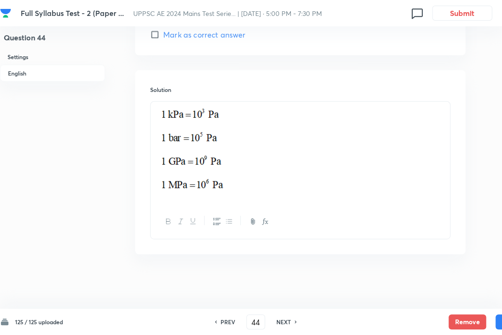
click at [295, 323] on div "NEXT" at bounding box center [285, 322] width 25 height 8
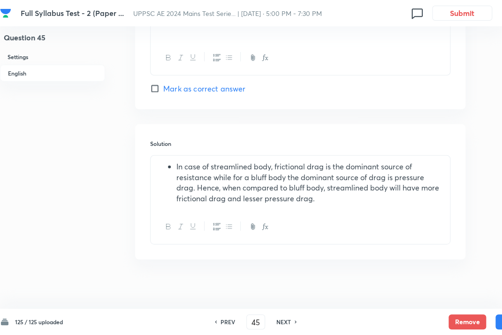
scroll to position [927, 0]
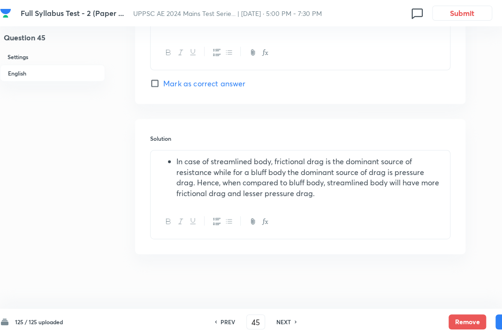
click at [294, 323] on div "NEXT" at bounding box center [285, 322] width 25 height 8
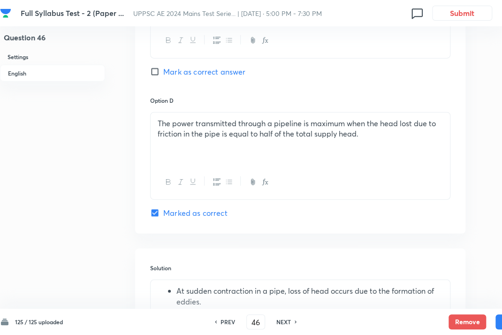
scroll to position [1035, 0]
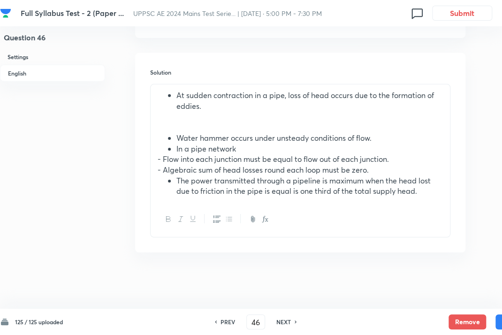
drag, startPoint x: 293, startPoint y: 322, endPoint x: 327, endPoint y: 304, distance: 38.6
click at [293, 322] on div "NEXT" at bounding box center [285, 322] width 25 height 8
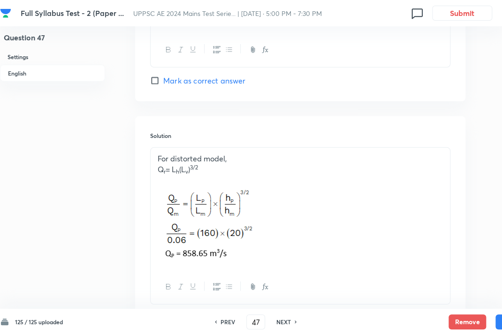
scroll to position [982, 0]
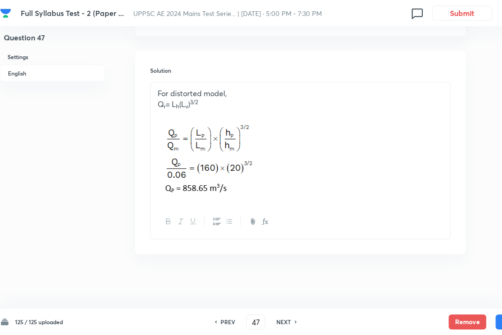
click at [297, 321] on icon at bounding box center [296, 322] width 3 height 5
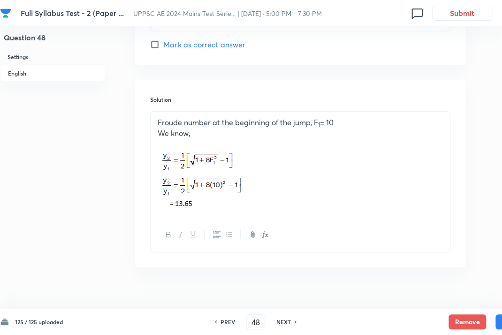
scroll to position [966, 0]
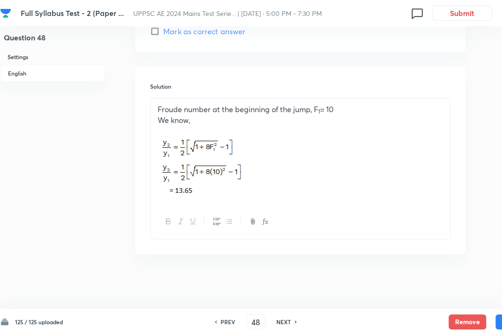
click at [293, 321] on div "NEXT" at bounding box center [285, 322] width 25 height 8
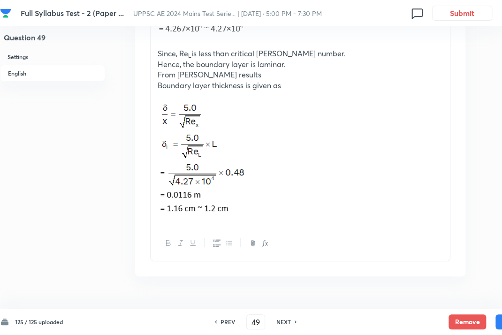
scroll to position [1178, 0]
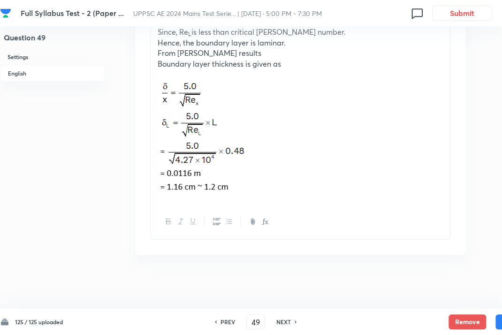
click at [294, 322] on div "NEXT" at bounding box center [285, 322] width 25 height 8
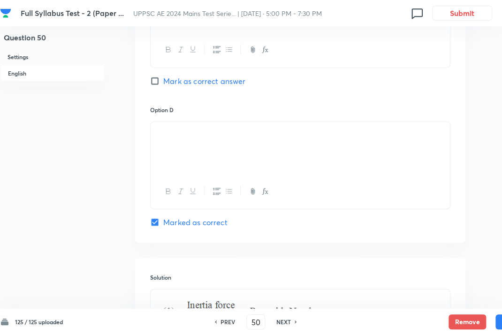
scroll to position [1033, 0]
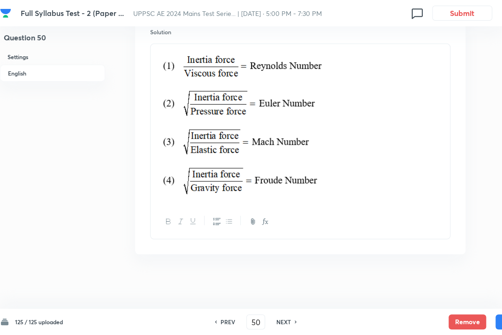
click at [297, 321] on icon at bounding box center [296, 322] width 3 height 5
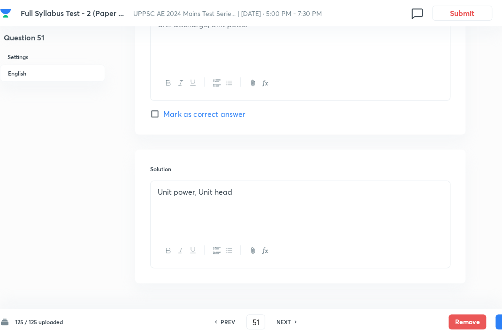
scroll to position [913, 0]
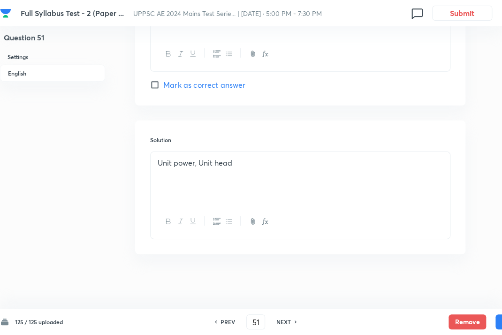
click at [293, 323] on div "NEXT" at bounding box center [285, 322] width 25 height 8
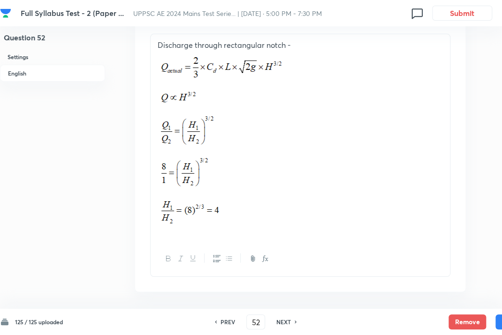
scroll to position [1040, 0]
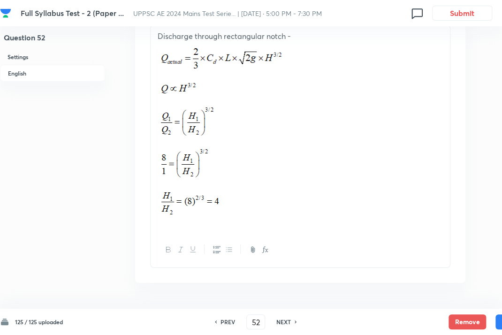
click at [295, 323] on div "NEXT" at bounding box center [285, 322] width 25 height 8
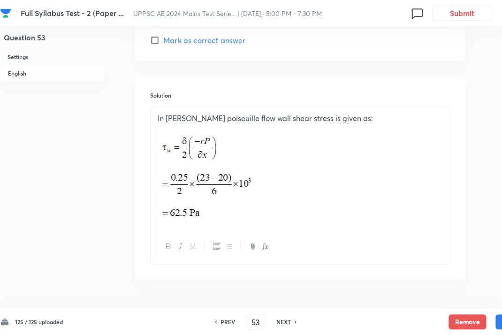
scroll to position [962, 0]
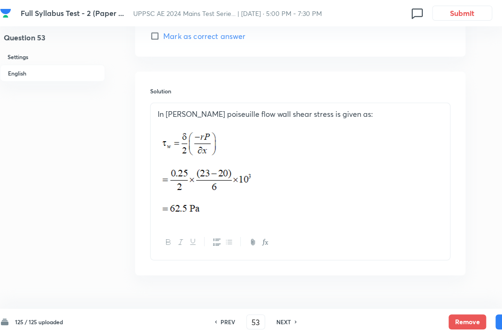
click at [295, 323] on div "NEXT" at bounding box center [285, 322] width 25 height 8
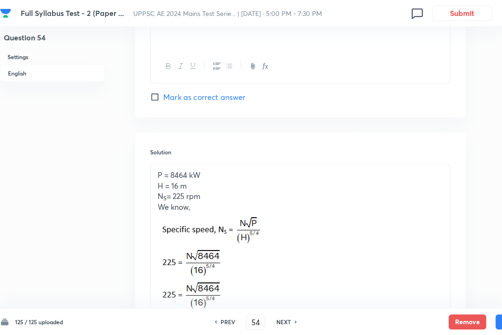
scroll to position [1031, 0]
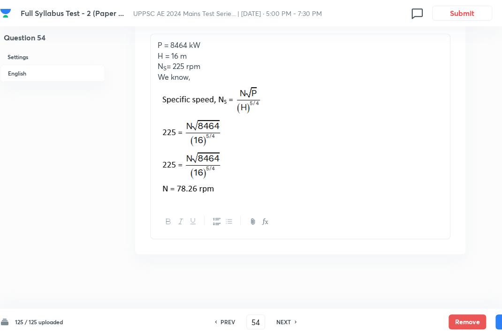
click at [290, 323] on h6 "NEXT" at bounding box center [284, 322] width 15 height 8
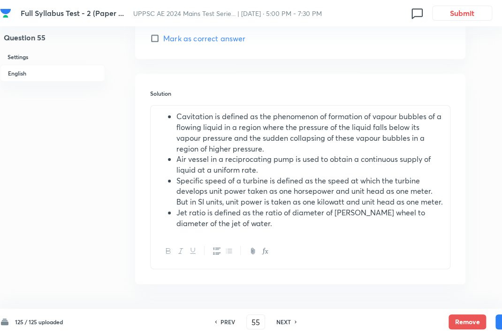
scroll to position [1054, 0]
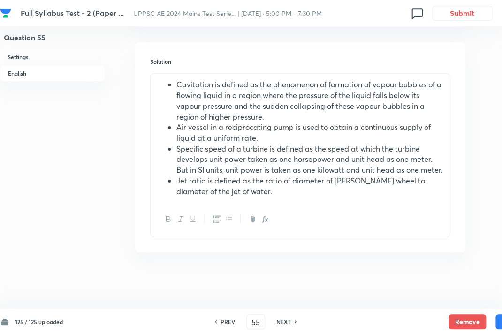
click at [293, 322] on div "NEXT" at bounding box center [285, 322] width 25 height 8
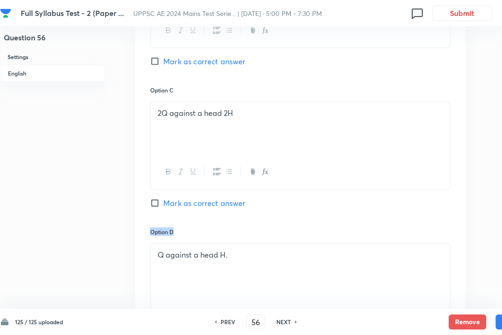
scroll to position [653, 31]
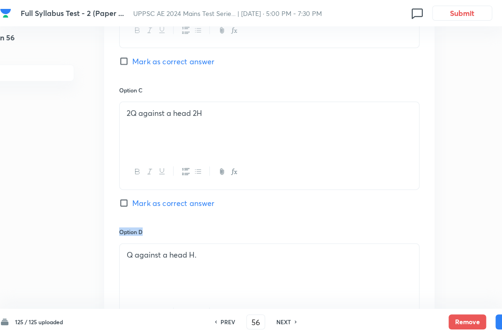
drag, startPoint x: 502, startPoint y: 228, endPoint x: 502, endPoint y: 209, distance: 19.3
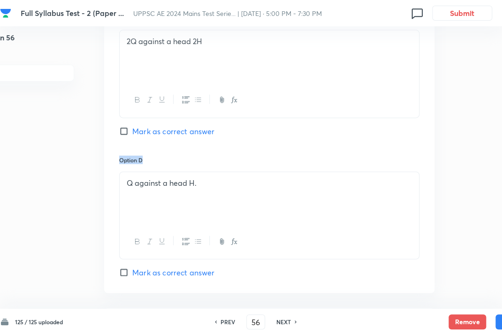
scroll to position [946, 31]
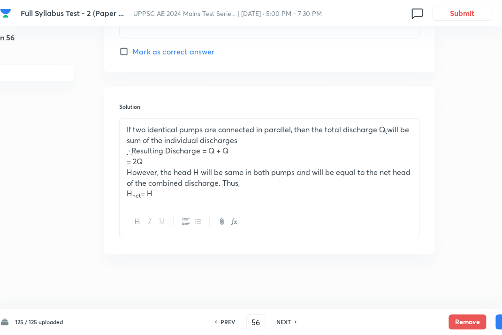
click at [293, 321] on div "NEXT" at bounding box center [285, 322] width 25 height 8
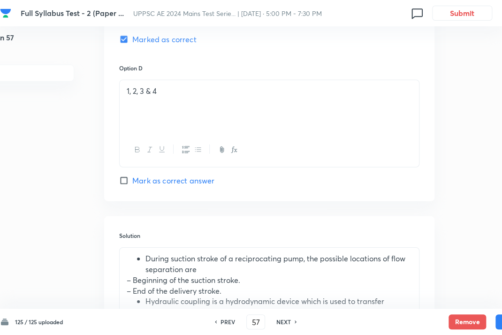
scroll to position [1022, 31]
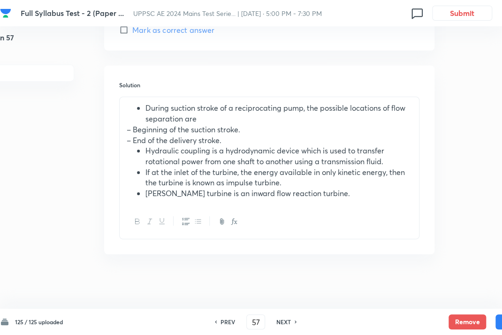
click at [293, 321] on div "NEXT" at bounding box center [285, 322] width 25 height 8
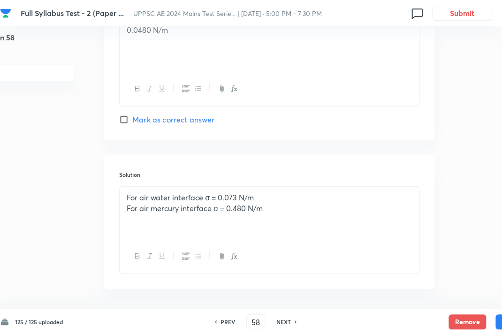
scroll to position [913, 31]
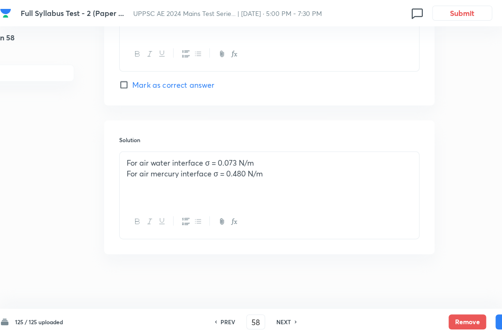
click at [294, 320] on div "NEXT" at bounding box center [285, 322] width 25 height 8
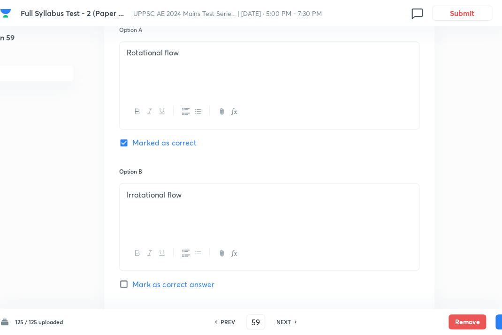
scroll to position [438, 31]
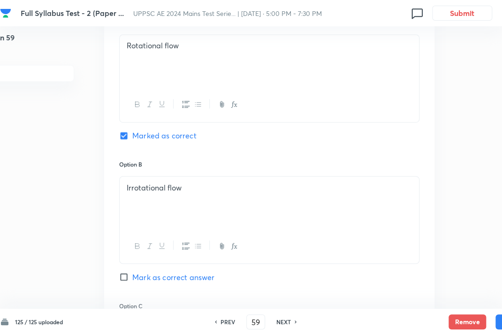
click at [496, 169] on div "Question 59 Settings English Settings Type Single choice correct 4 options + 3 …" at bounding box center [235, 187] width 533 height 1160
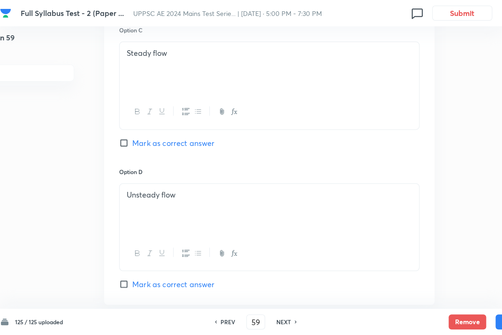
scroll to position [913, 31]
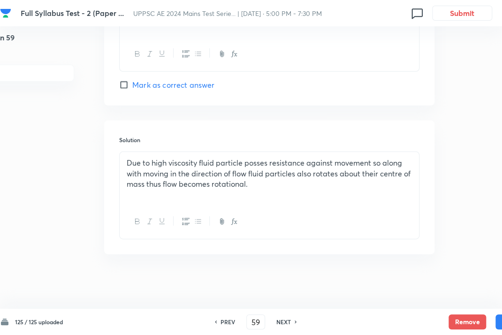
click at [291, 319] on h6 "NEXT" at bounding box center [284, 322] width 15 height 8
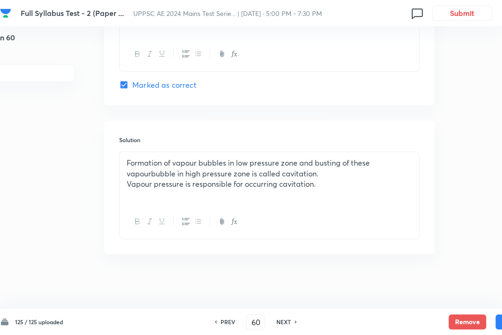
click at [297, 323] on icon at bounding box center [296, 322] width 3 height 5
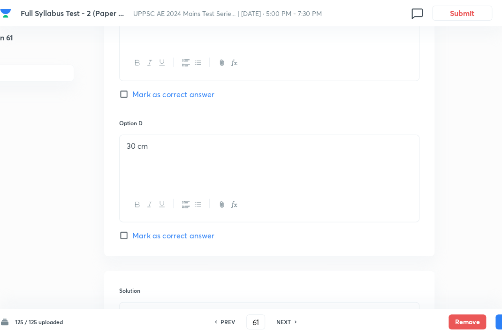
scroll to position [1037, 31]
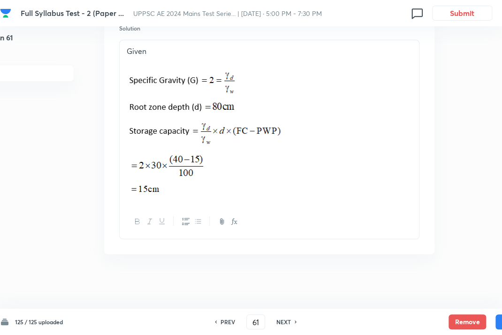
click at [294, 320] on div "NEXT" at bounding box center [285, 322] width 25 height 8
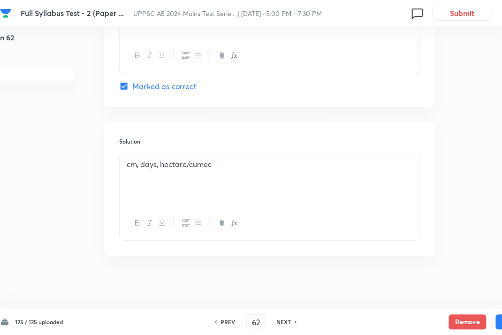
scroll to position [925, 31]
click at [294, 320] on div "NEXT" at bounding box center [285, 322] width 25 height 8
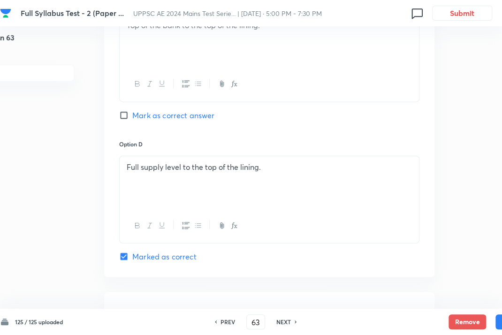
scroll to position [913, 31]
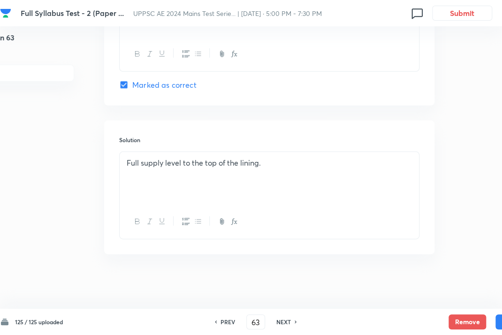
click at [295, 321] on div "NEXT" at bounding box center [285, 322] width 25 height 8
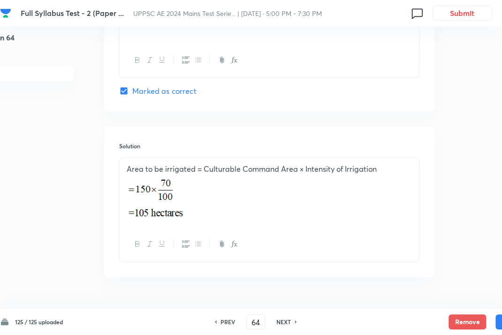
scroll to position [942, 31]
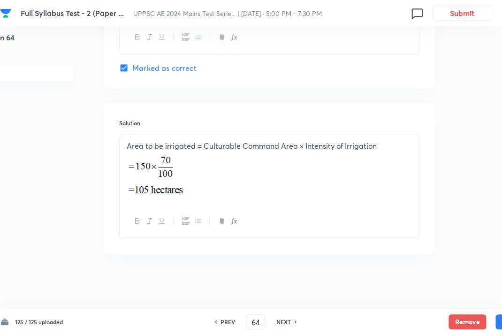
click at [295, 322] on div "NEXT" at bounding box center [285, 322] width 25 height 8
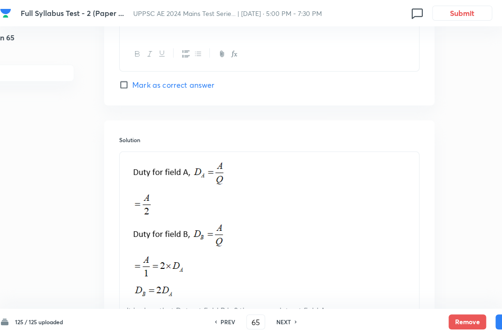
scroll to position [174, 31]
